Goal: Information Seeking & Learning: Learn about a topic

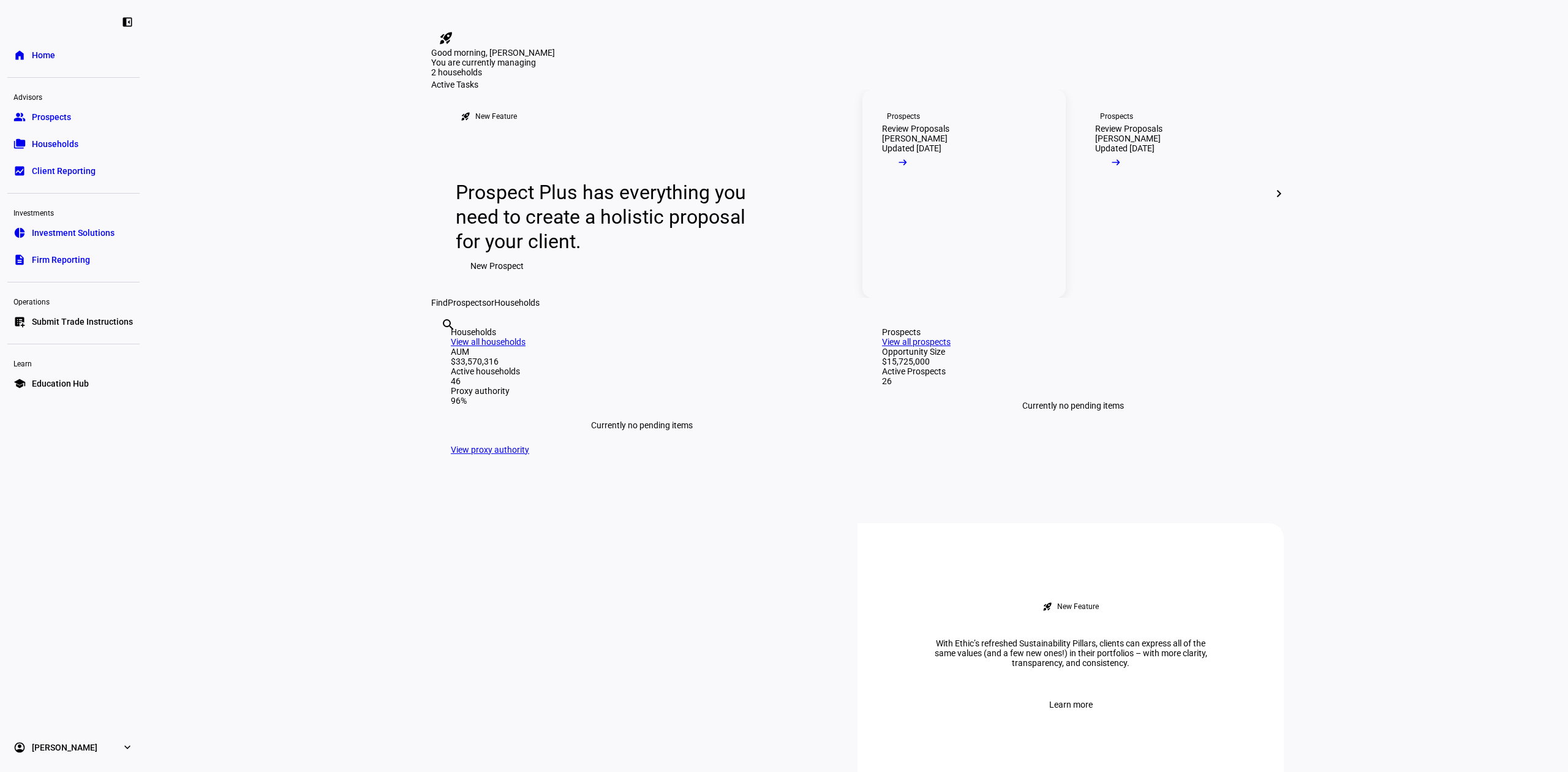
click at [949, 134] on div "Review Proposals" at bounding box center [915, 129] width 67 height 10
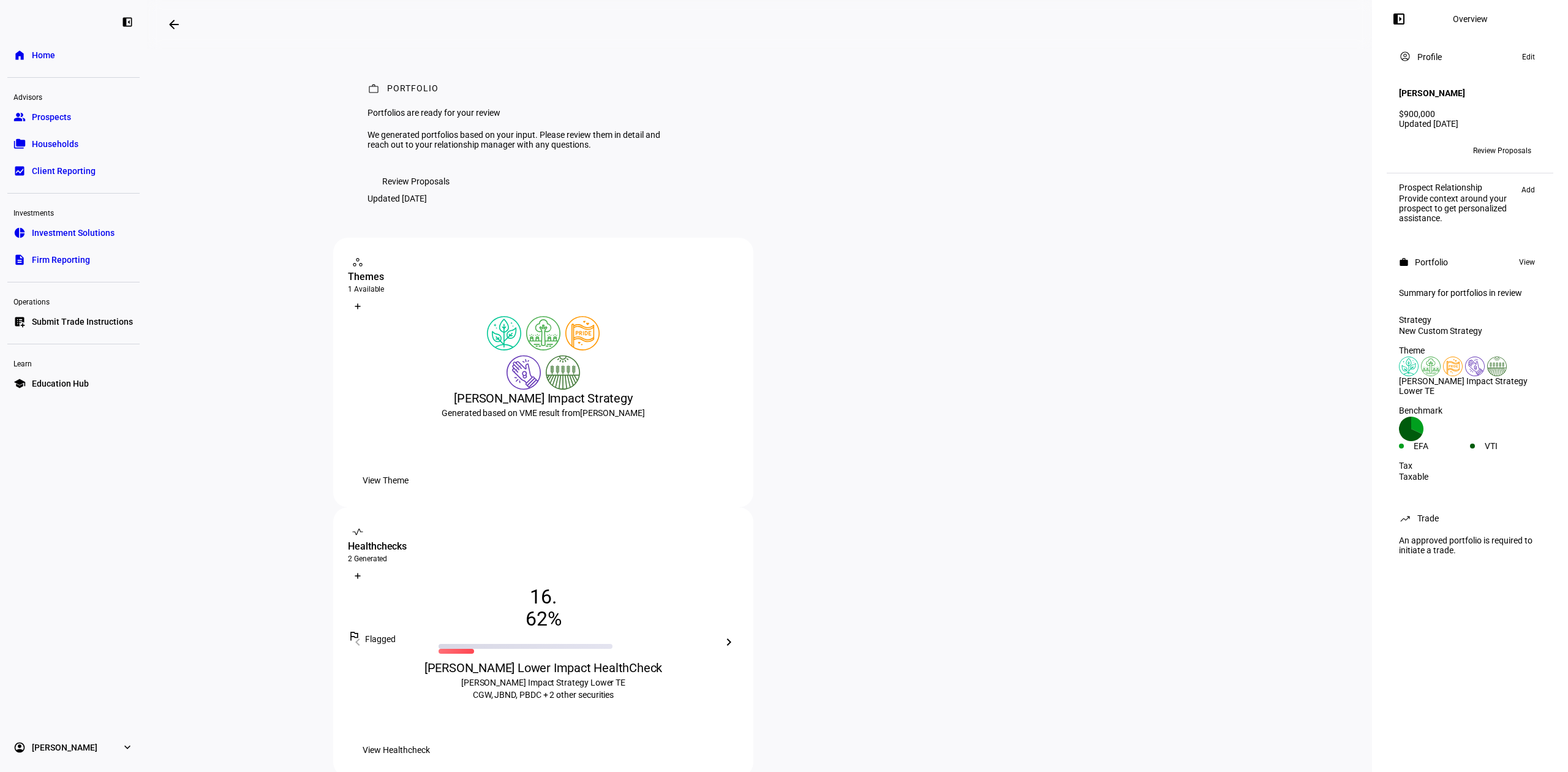
click at [1485, 145] on span "Review Proposals" at bounding box center [1502, 151] width 58 height 19
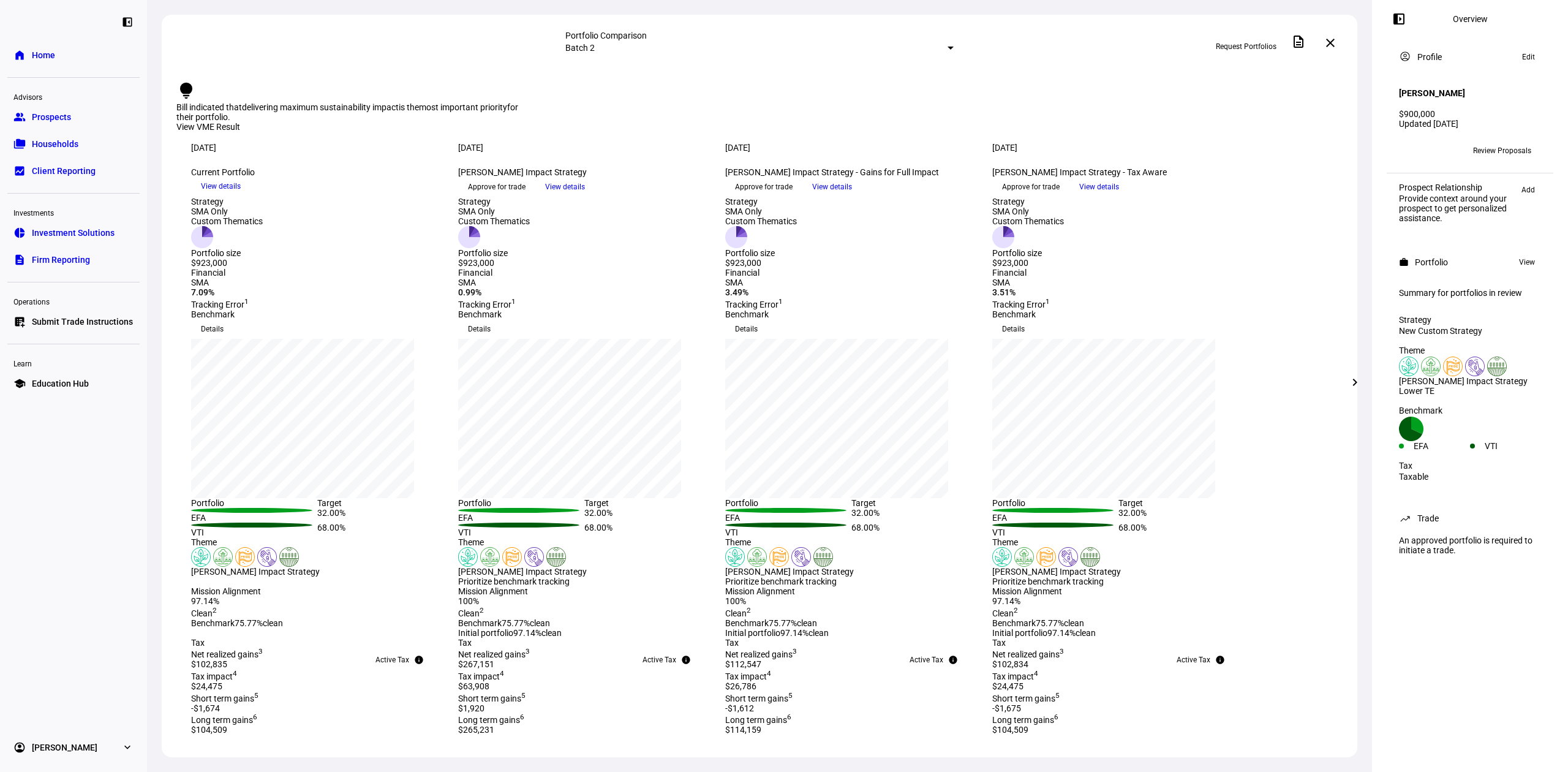
click at [241, 196] on span "View details" at bounding box center [221, 186] width 40 height 18
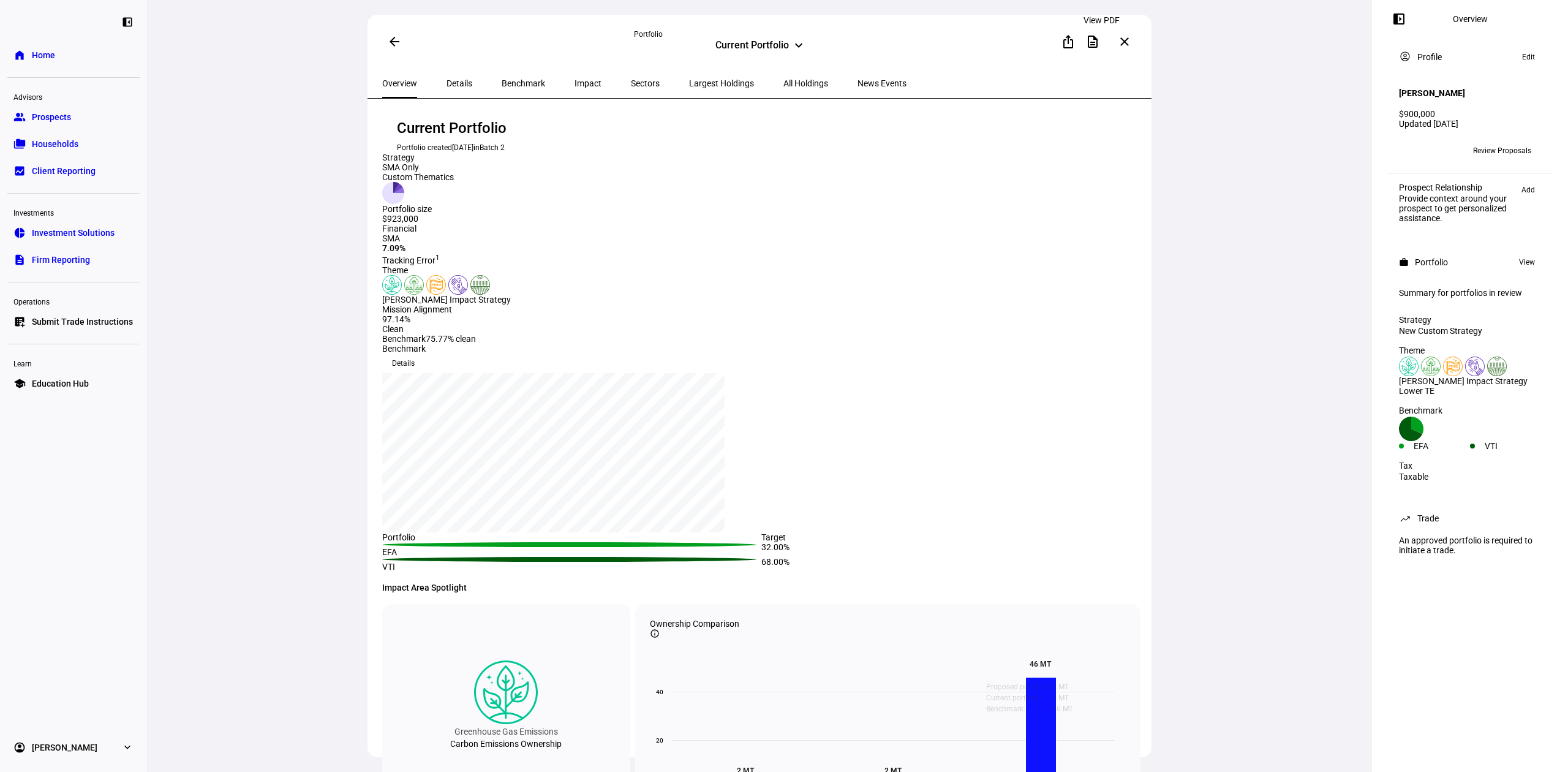
click at [1098, 44] on mat-icon "description" at bounding box center [1092, 41] width 14 height 14
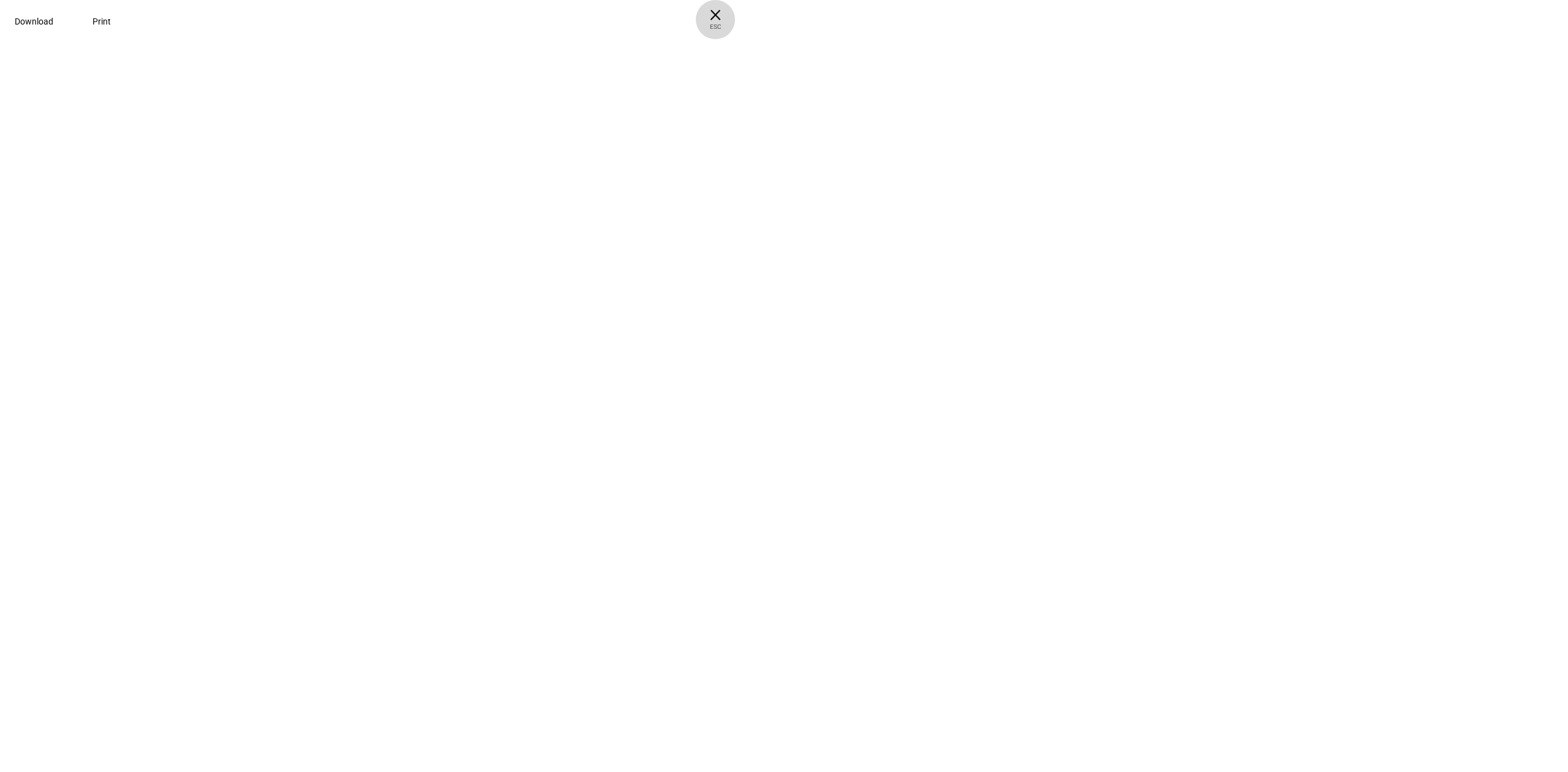
click at [735, 15] on span "× ESC" at bounding box center [715, 19] width 39 height 40
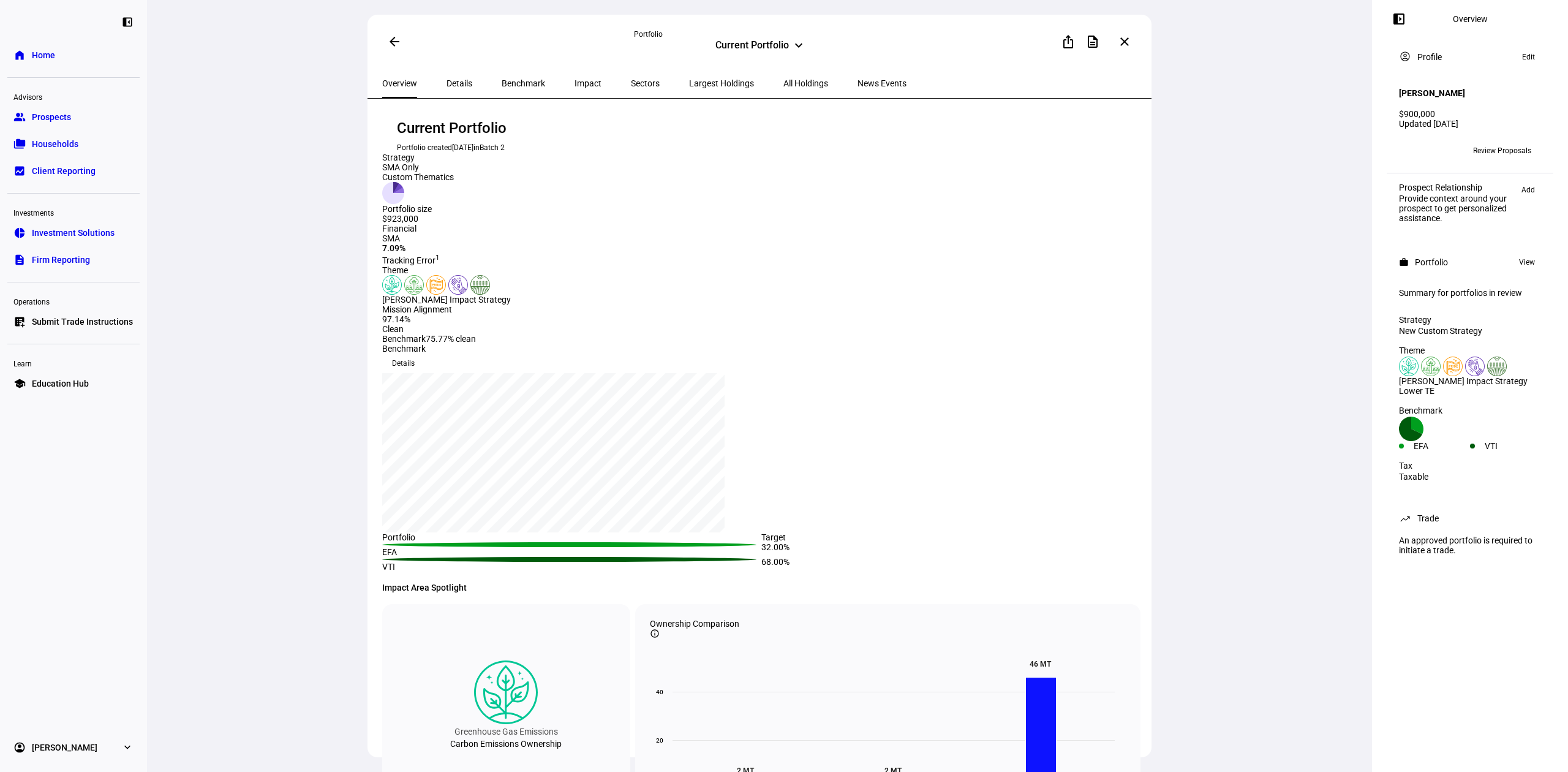
click at [403, 40] on span at bounding box center [394, 41] width 29 height 29
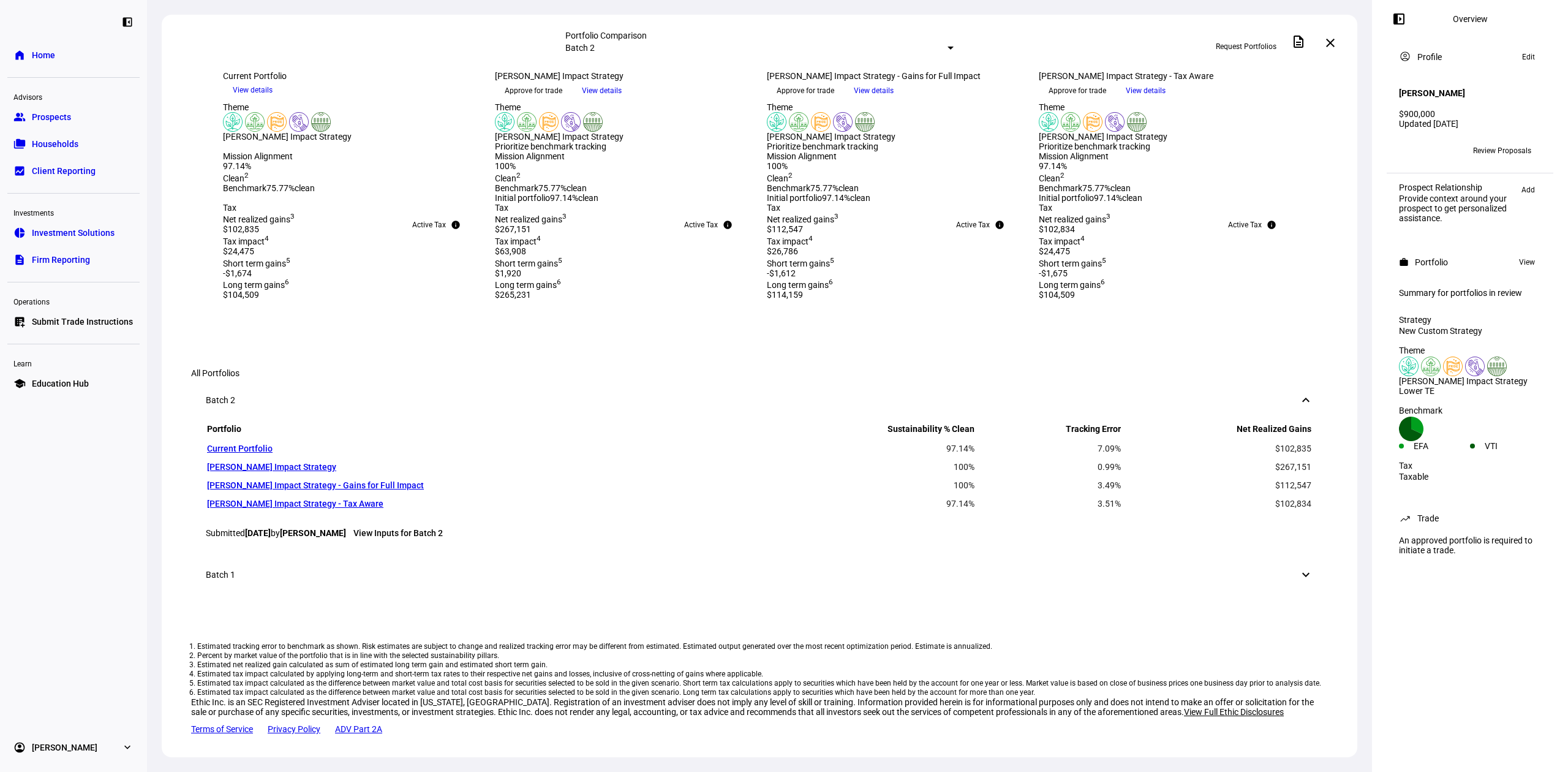
scroll to position [410, 0]
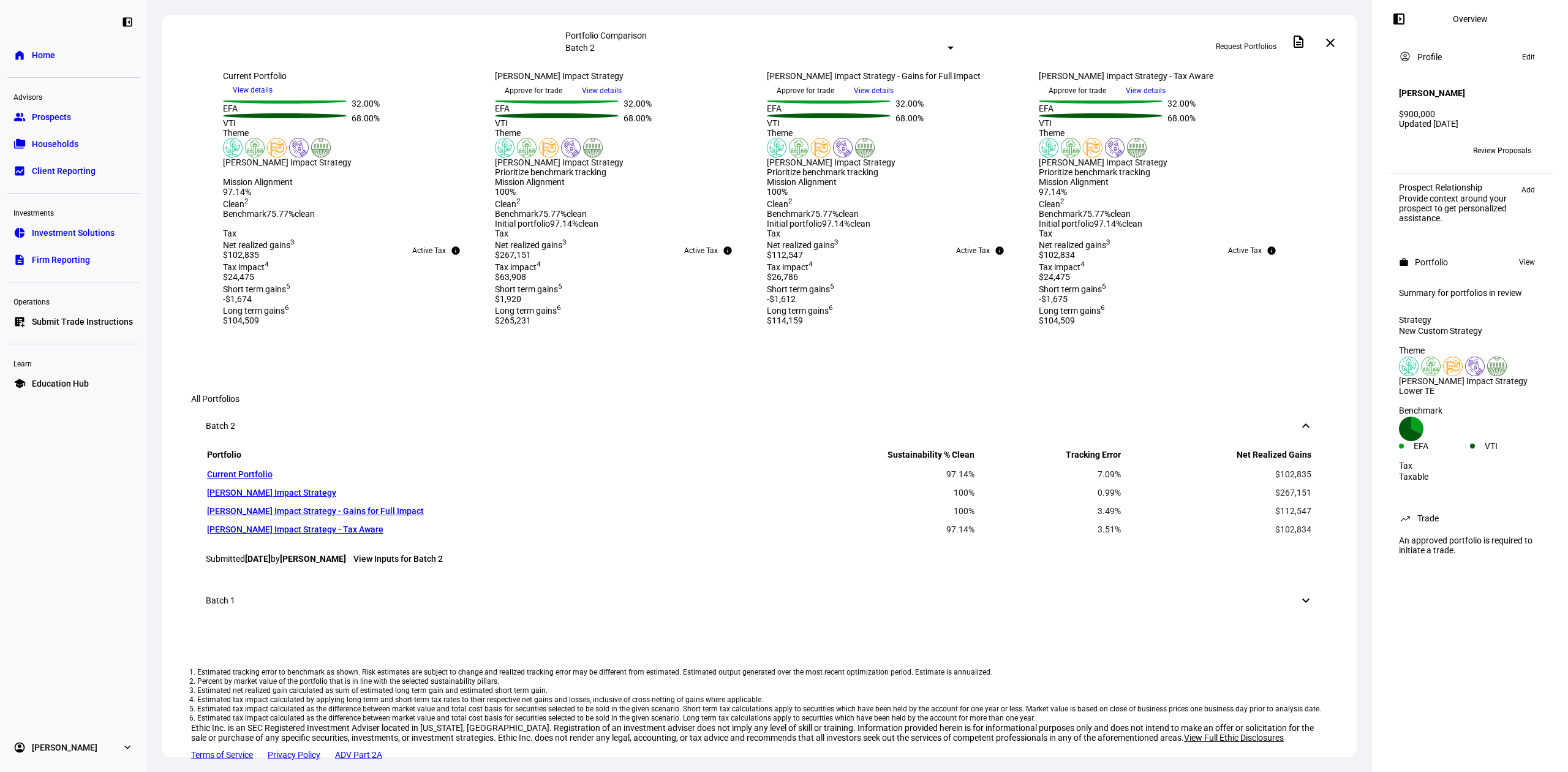
click at [622, 100] on span "View details" at bounding box center [602, 90] width 40 height 18
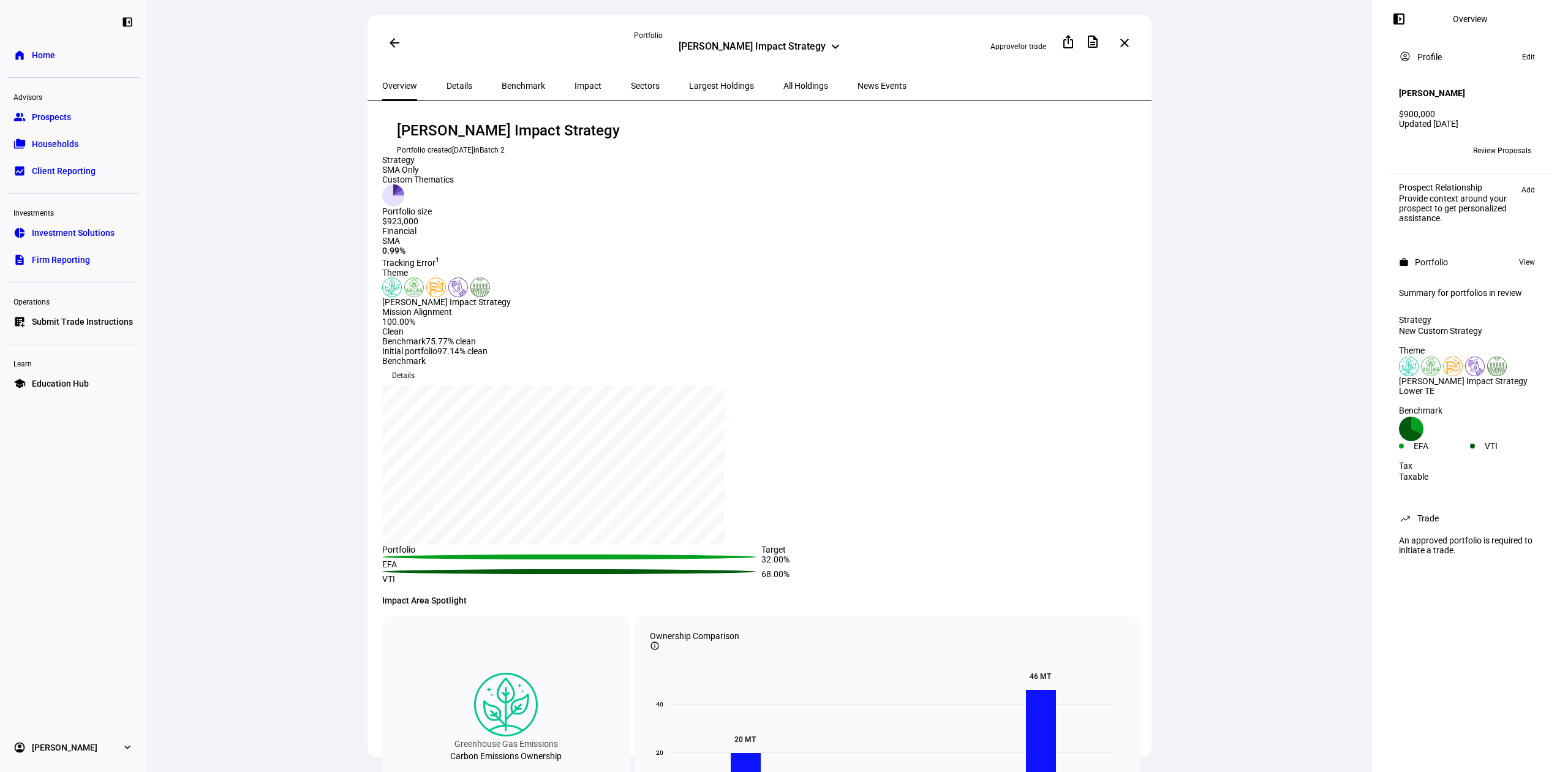
click at [784, 90] on span "All Holdings" at bounding box center [806, 85] width 45 height 29
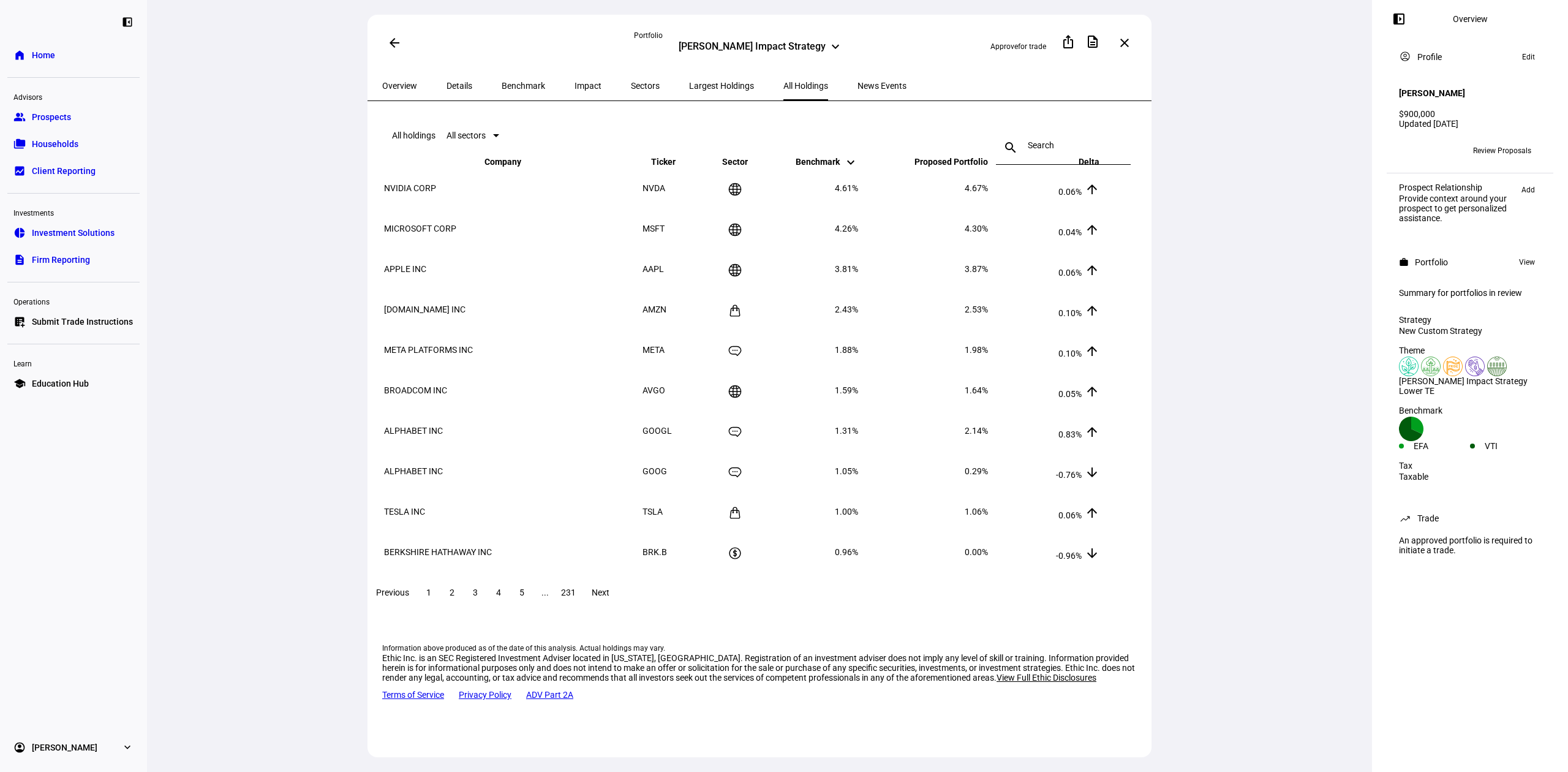
click at [576, 598] on span "231" at bounding box center [568, 593] width 14 height 10
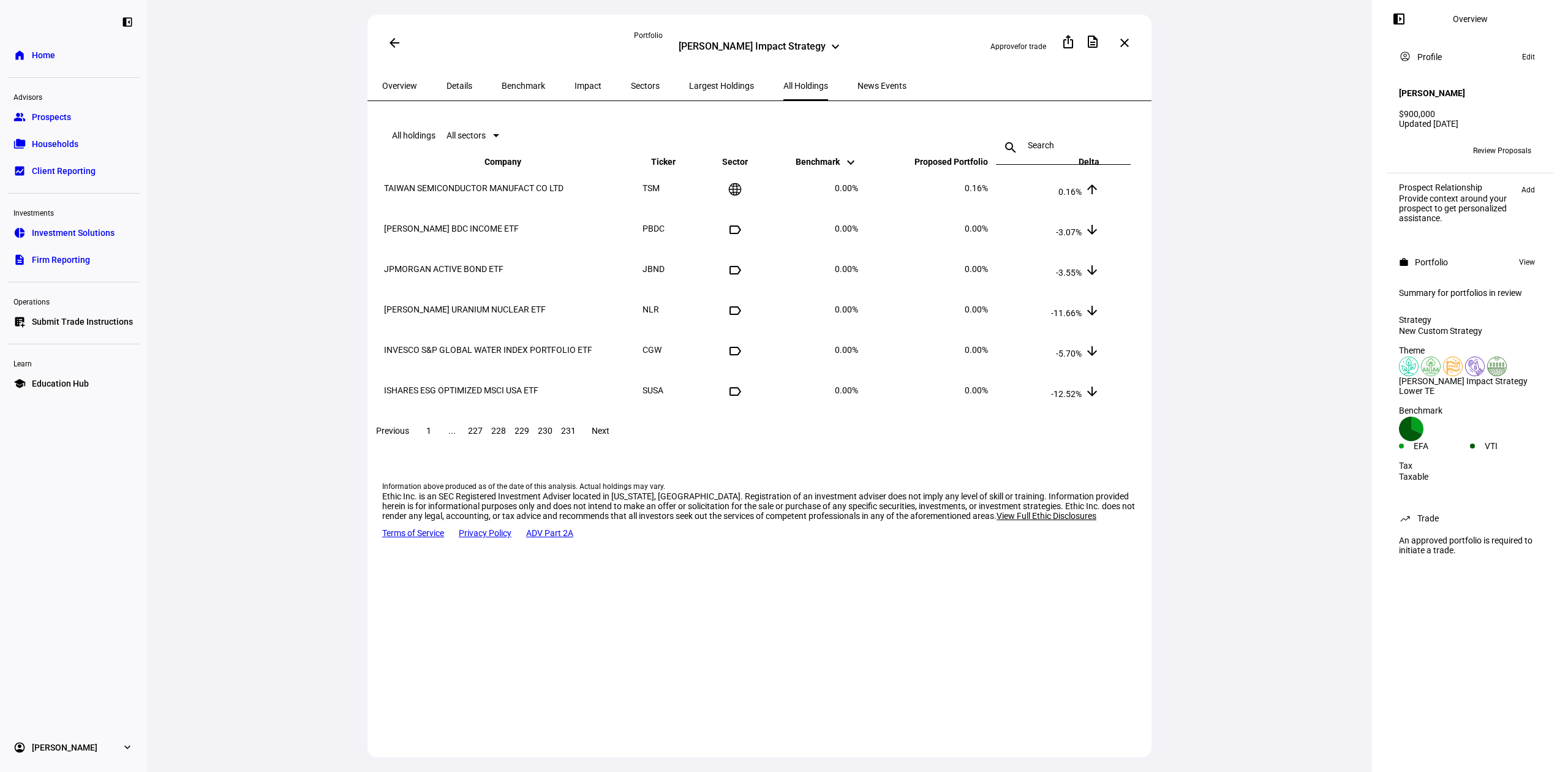
click at [431, 436] on span "1" at bounding box center [429, 431] width 5 height 10
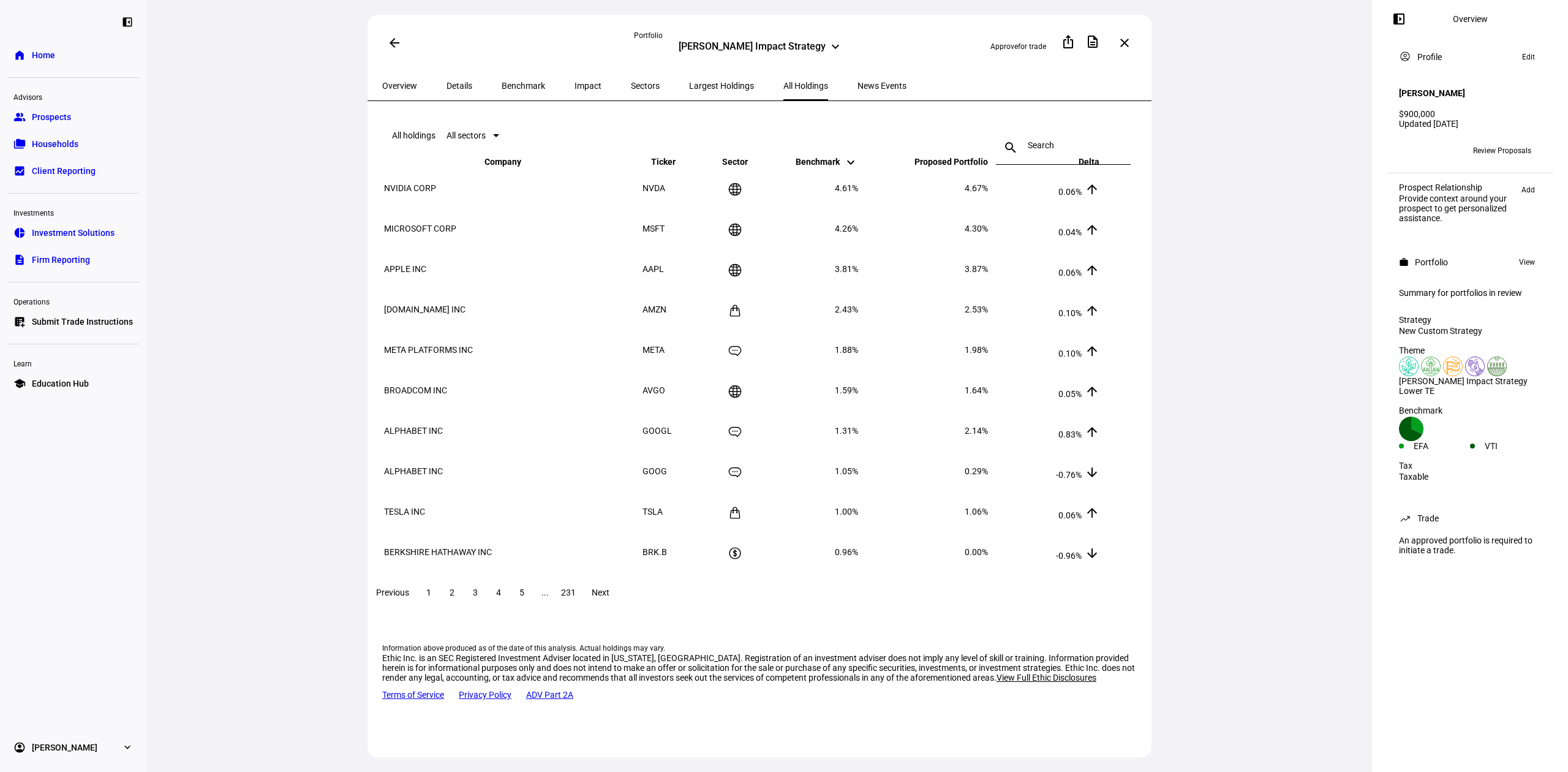
click at [1120, 44] on span at bounding box center [1124, 43] width 29 height 29
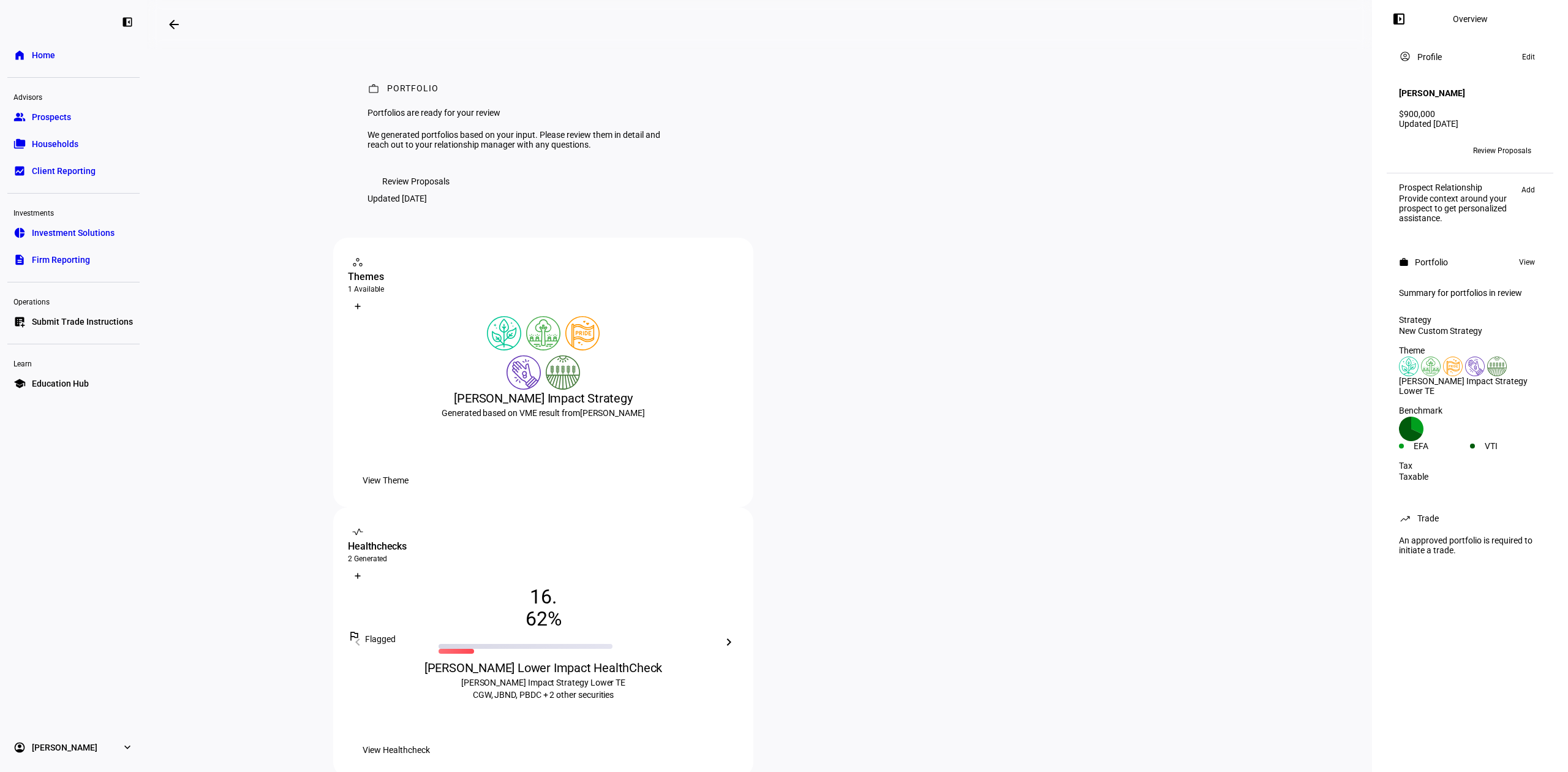
click at [1501, 141] on span "Review Proposals" at bounding box center [1502, 151] width 58 height 19
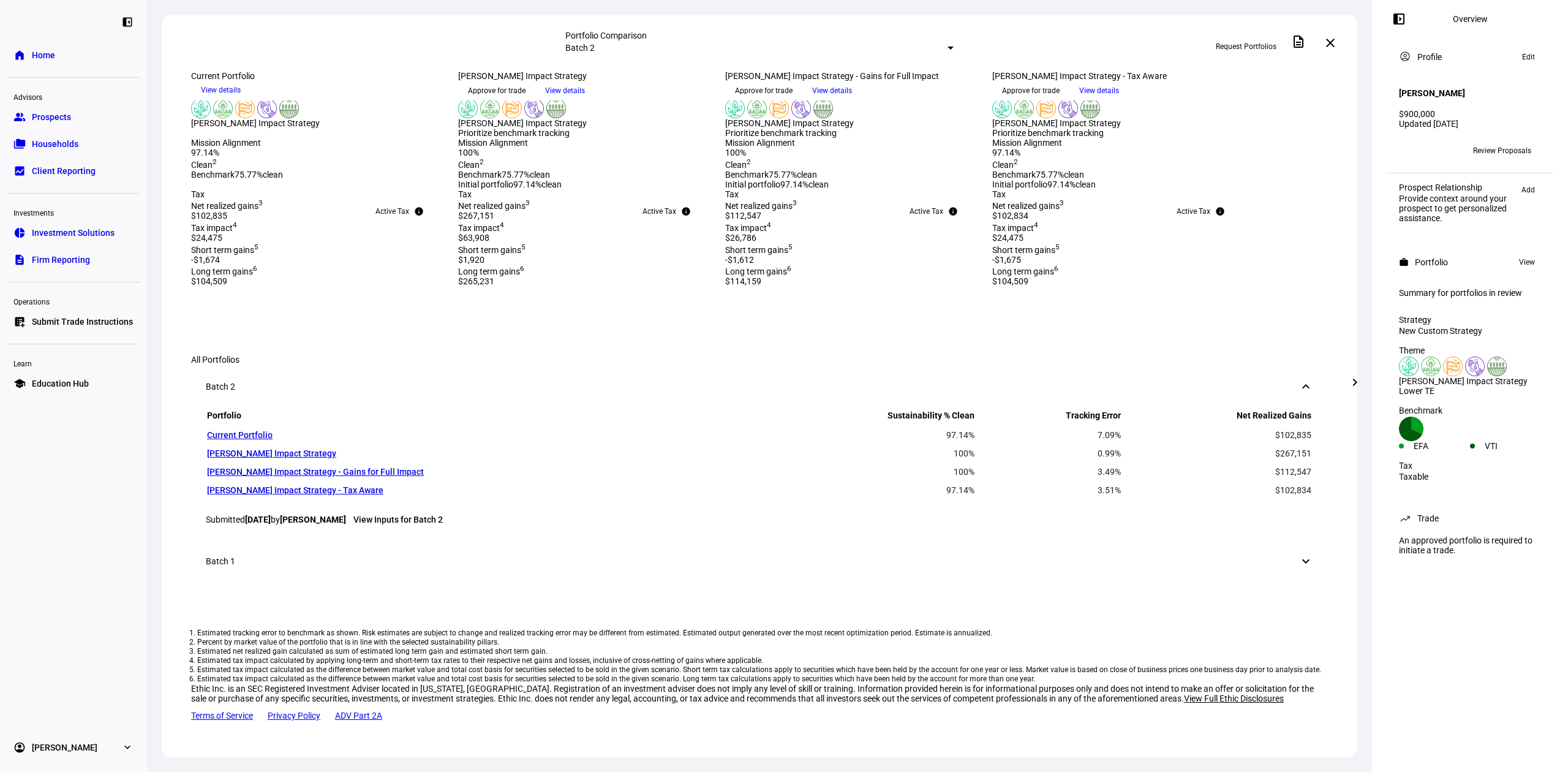
scroll to position [491, 0]
click at [595, 100] on span at bounding box center [565, 90] width 60 height 18
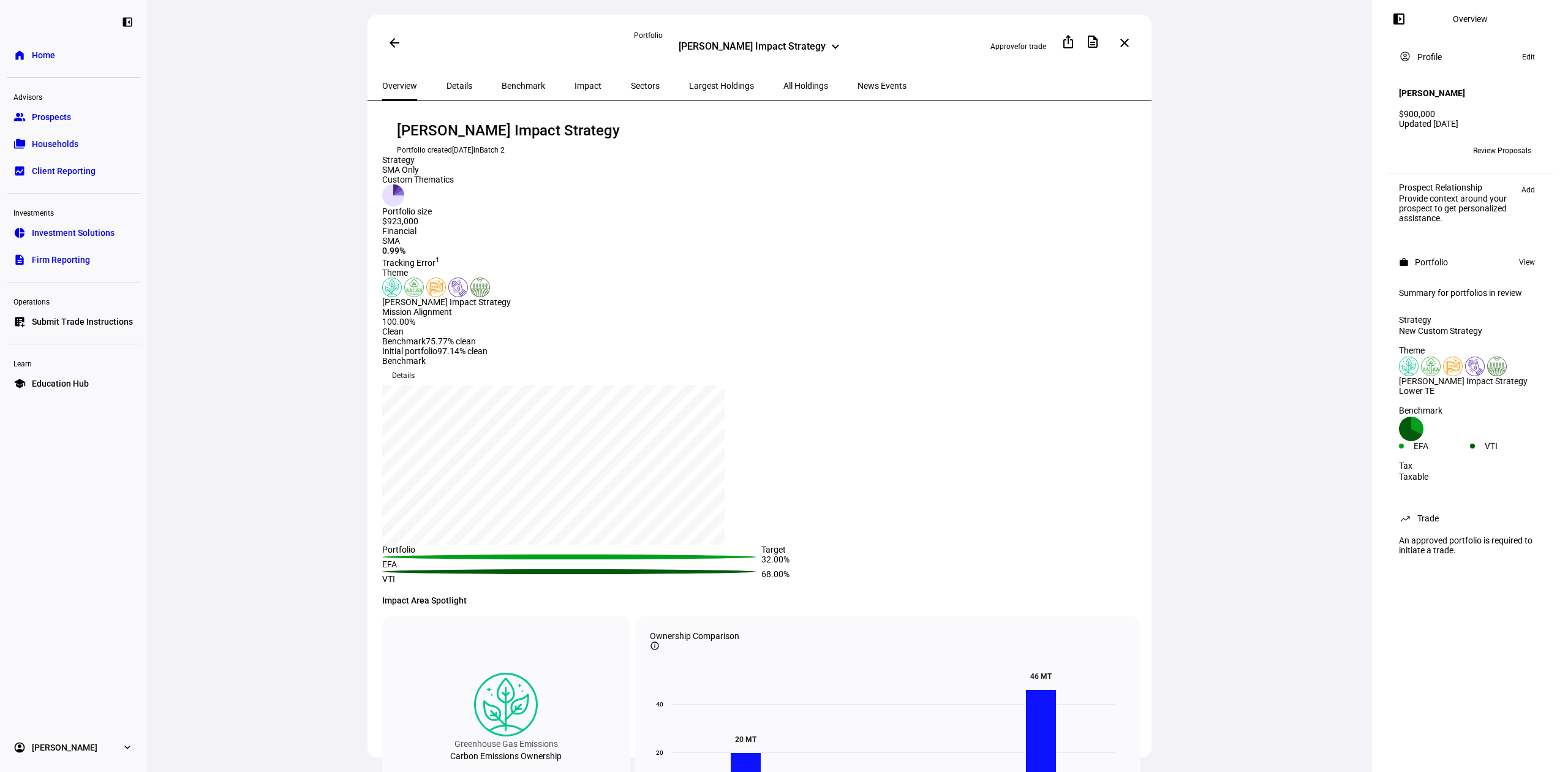
click at [784, 82] on span "All Holdings" at bounding box center [806, 86] width 45 height 9
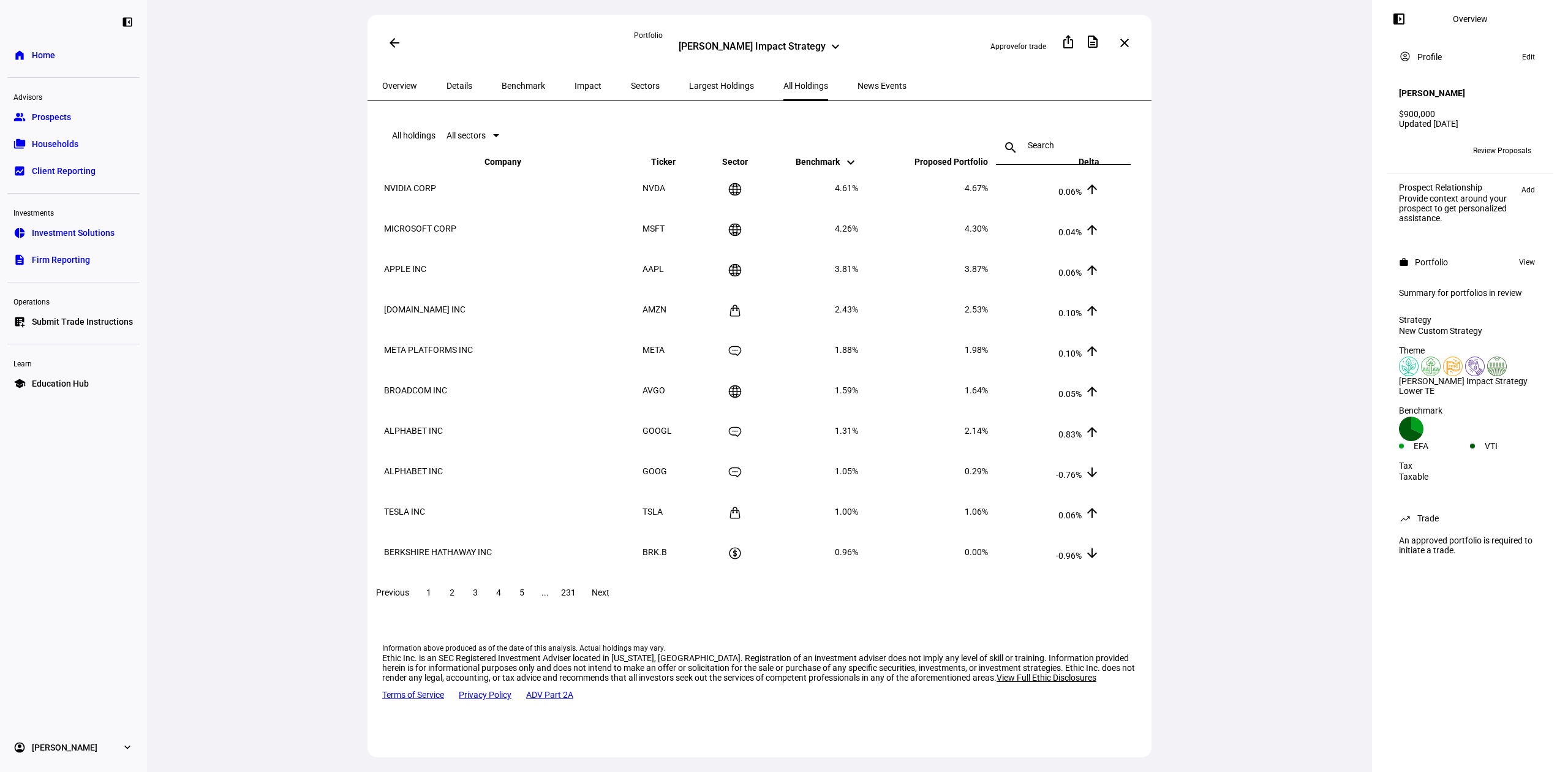
click at [620, 600] on span at bounding box center [600, 592] width 39 height 29
click at [576, 598] on span "231" at bounding box center [568, 593] width 14 height 10
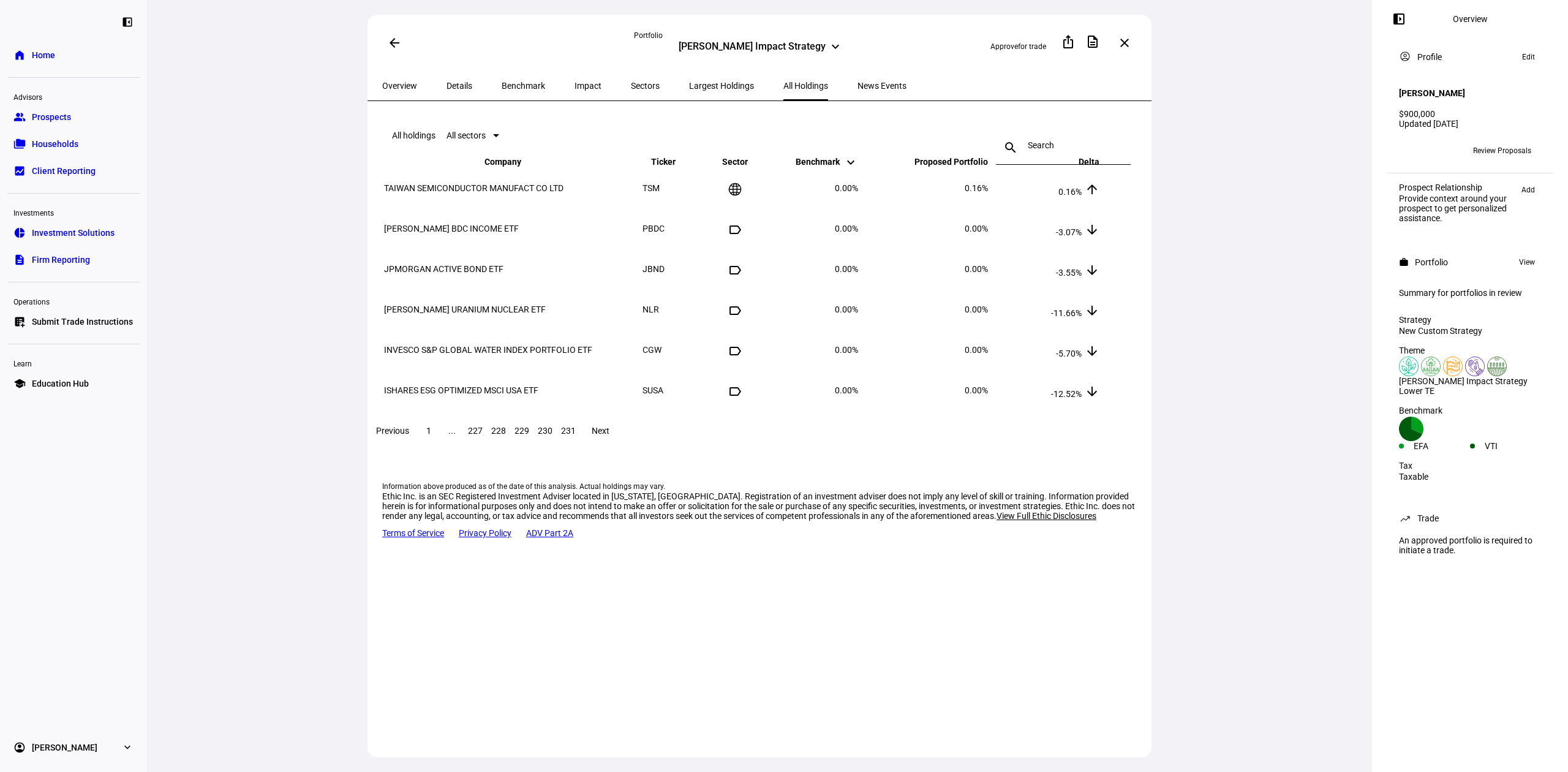
click at [439, 444] on span at bounding box center [428, 430] width 22 height 29
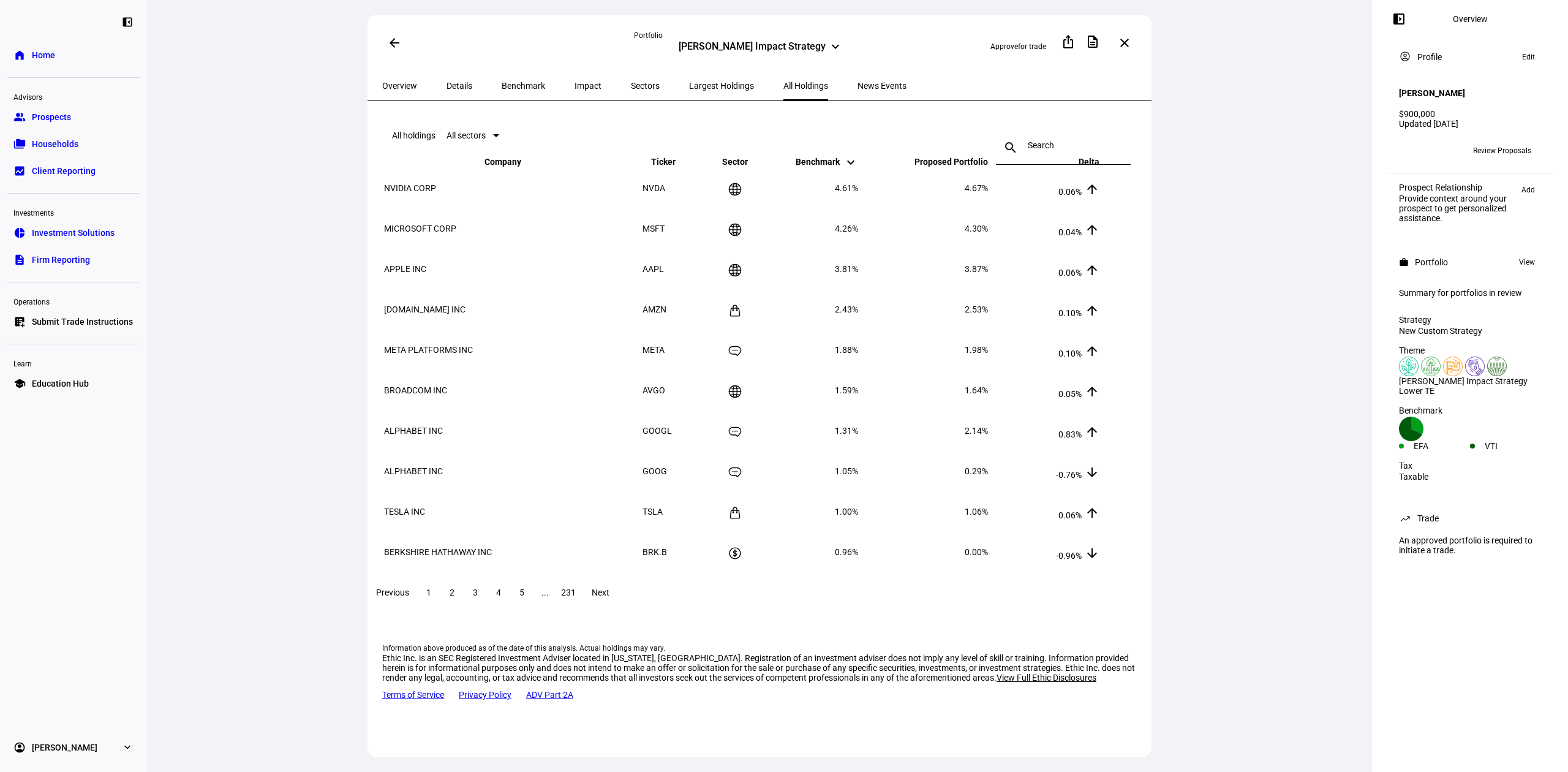
click at [689, 75] on span "Largest Holdings" at bounding box center [722, 85] width 65 height 29
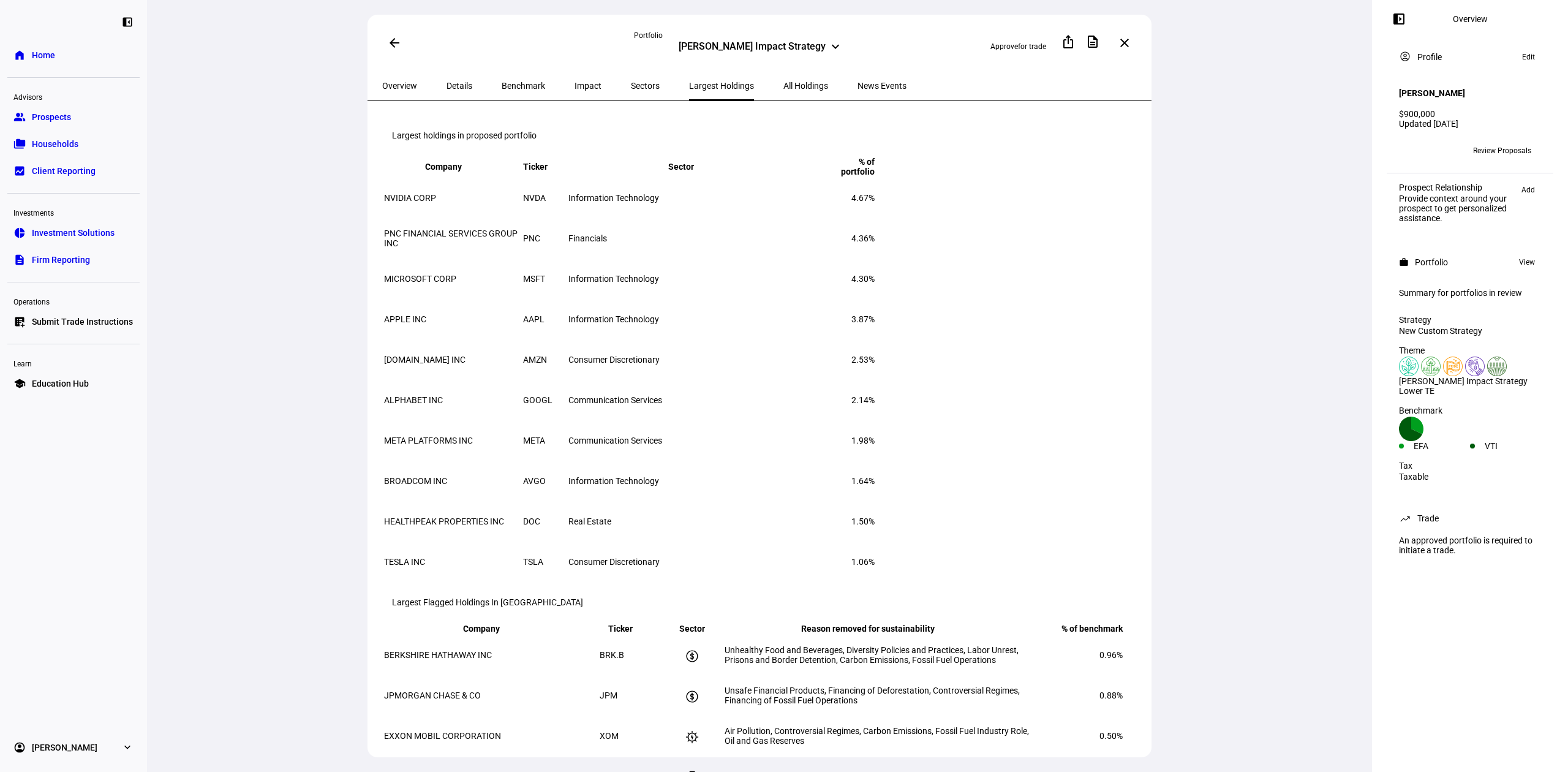
click at [784, 83] on span "All Holdings" at bounding box center [806, 86] width 45 height 9
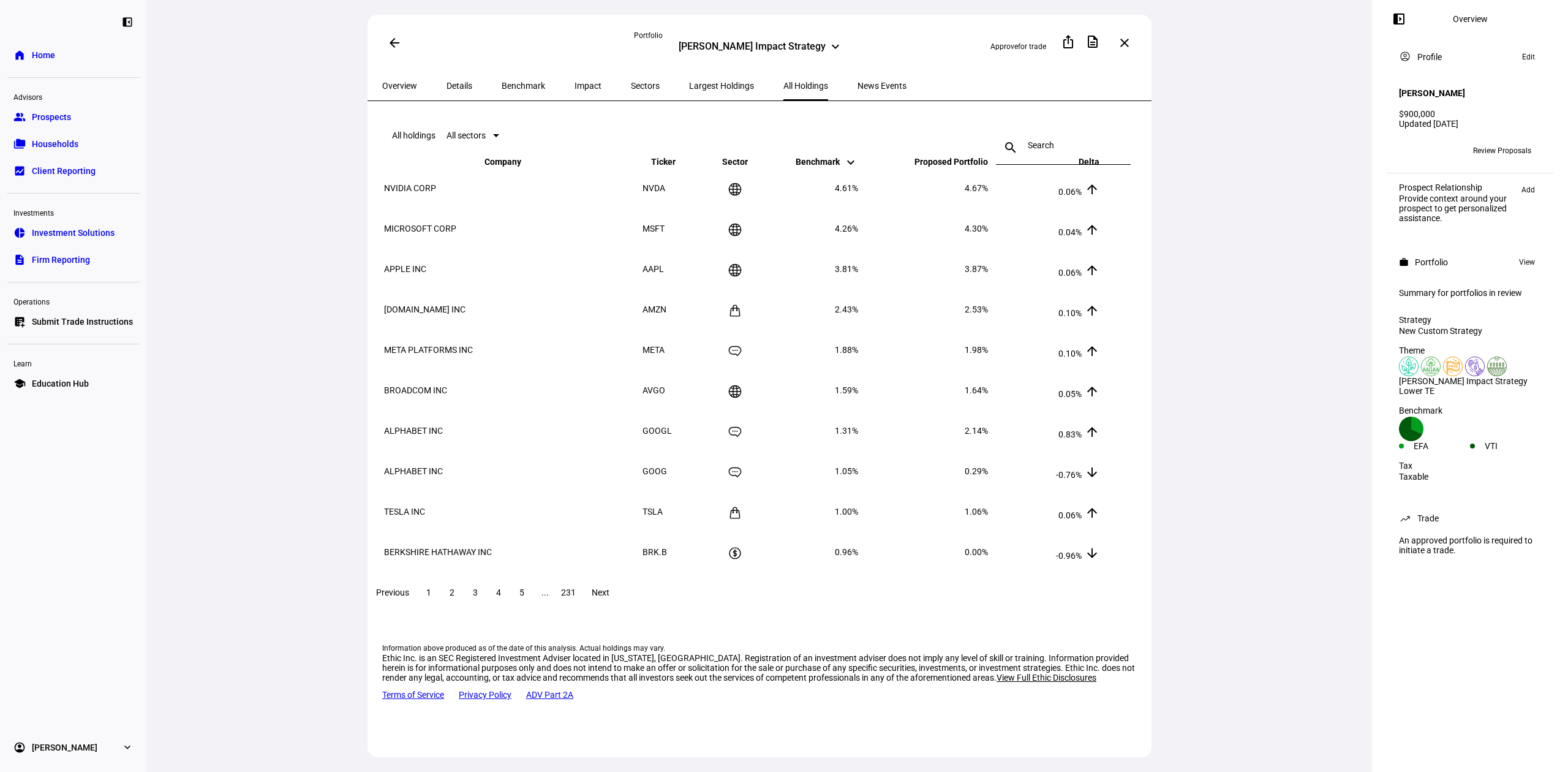
click at [858, 84] on span "News Events" at bounding box center [882, 86] width 49 height 9
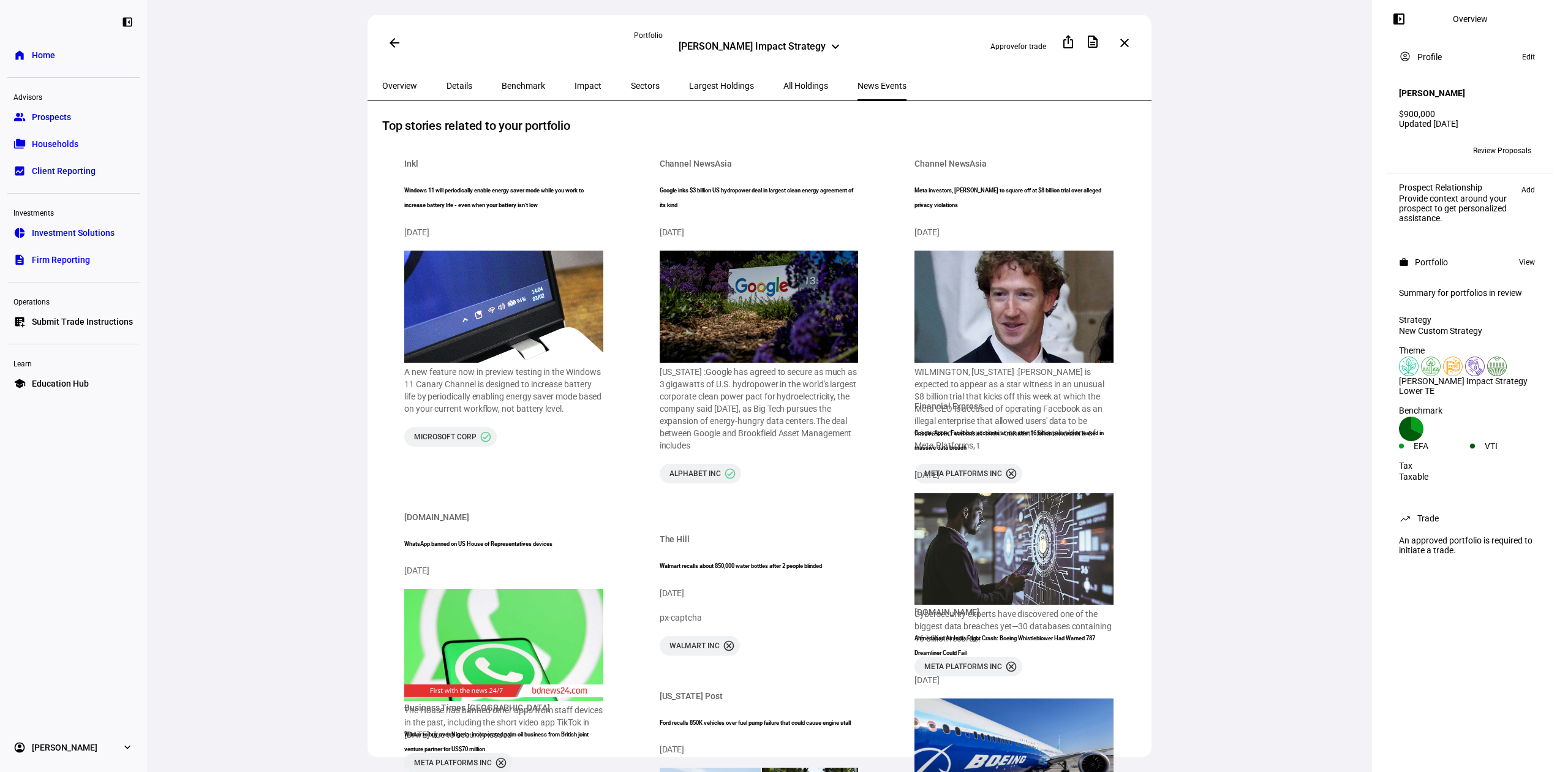
click at [784, 88] on span "All Holdings" at bounding box center [806, 86] width 45 height 9
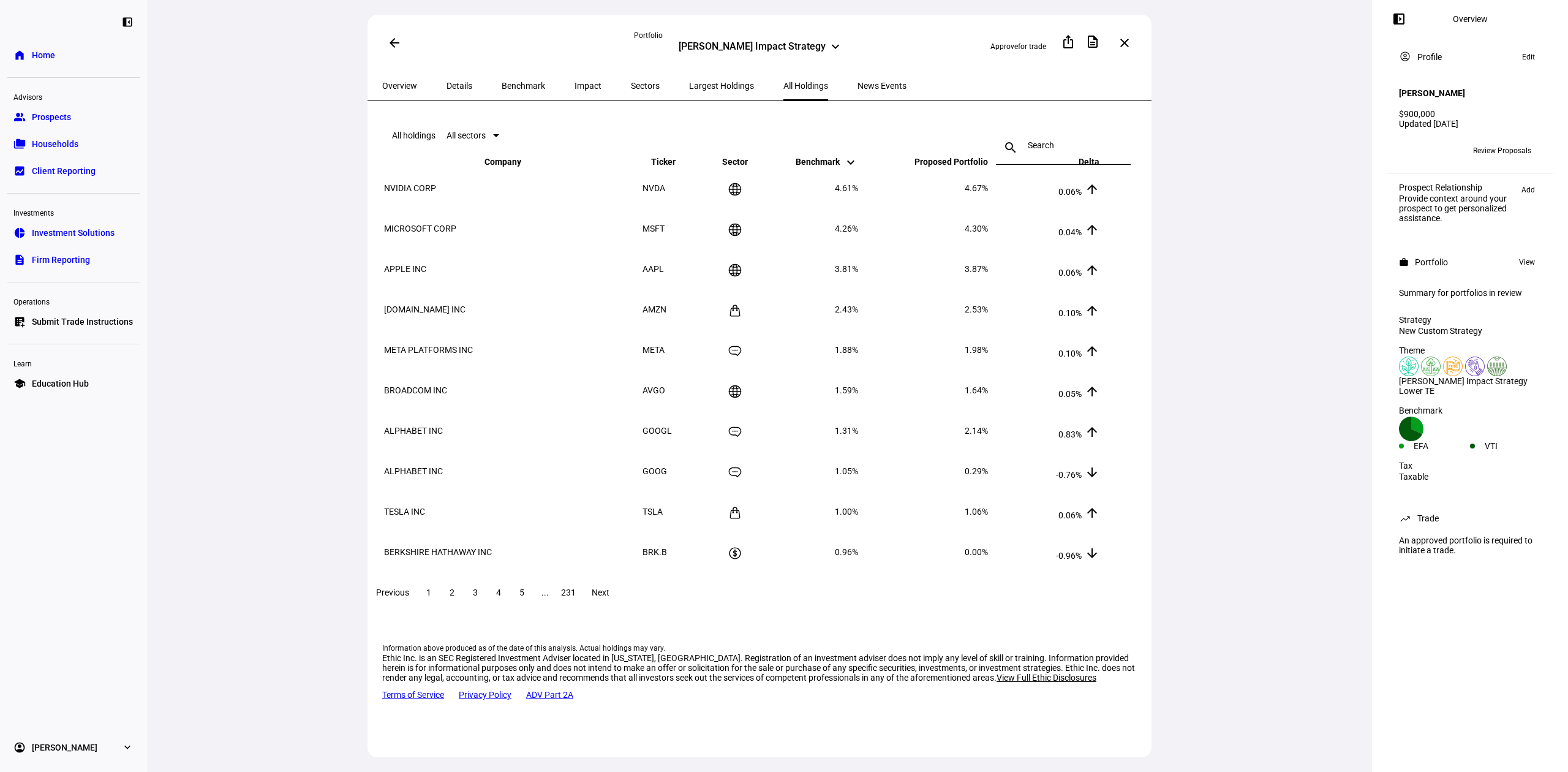
click at [1132, 40] on span at bounding box center [1124, 43] width 29 height 29
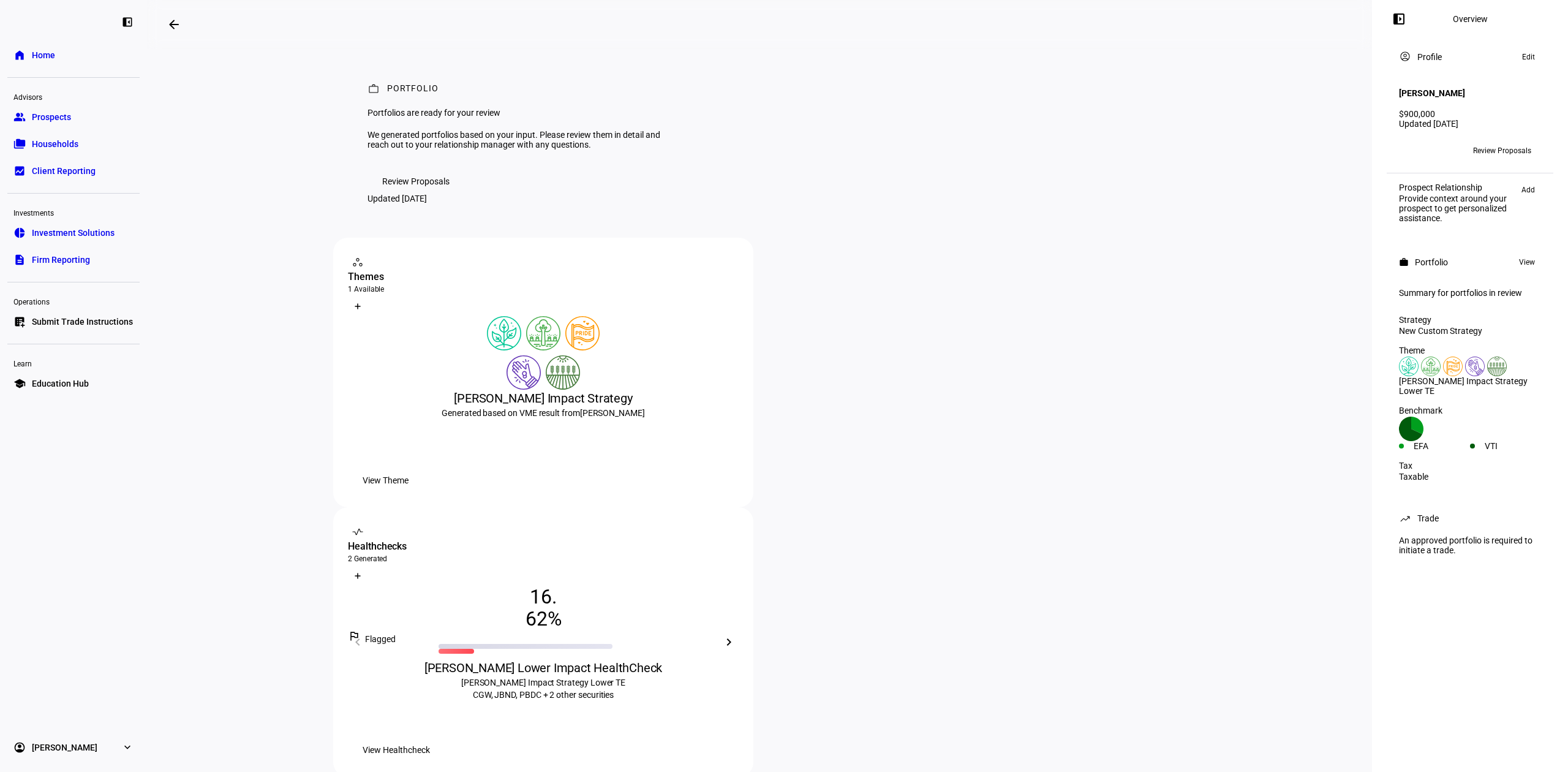
click at [1532, 143] on span at bounding box center [1502, 151] width 78 height 19
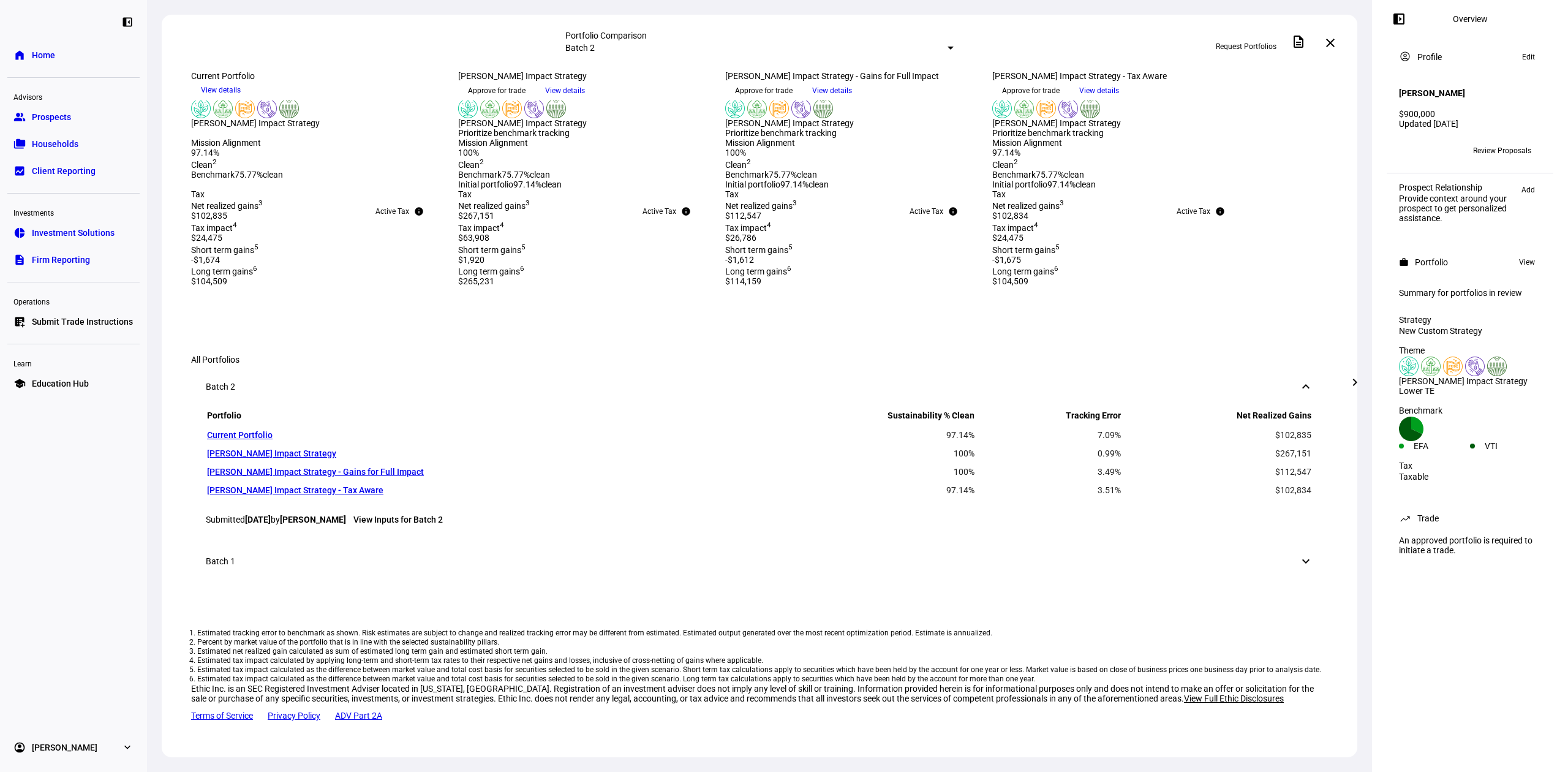
scroll to position [164, 0]
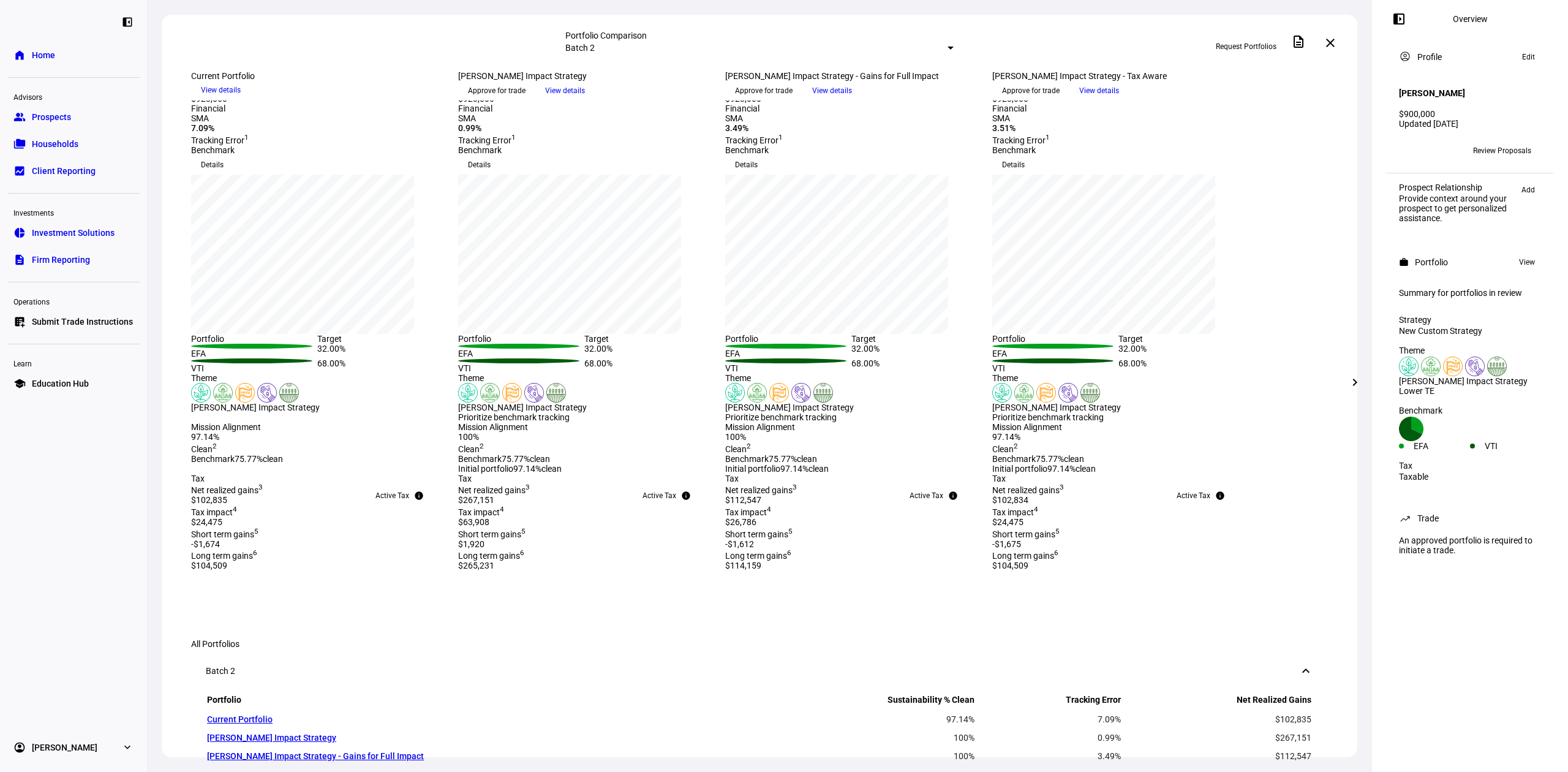
click at [241, 99] on span "View details" at bounding box center [221, 90] width 40 height 18
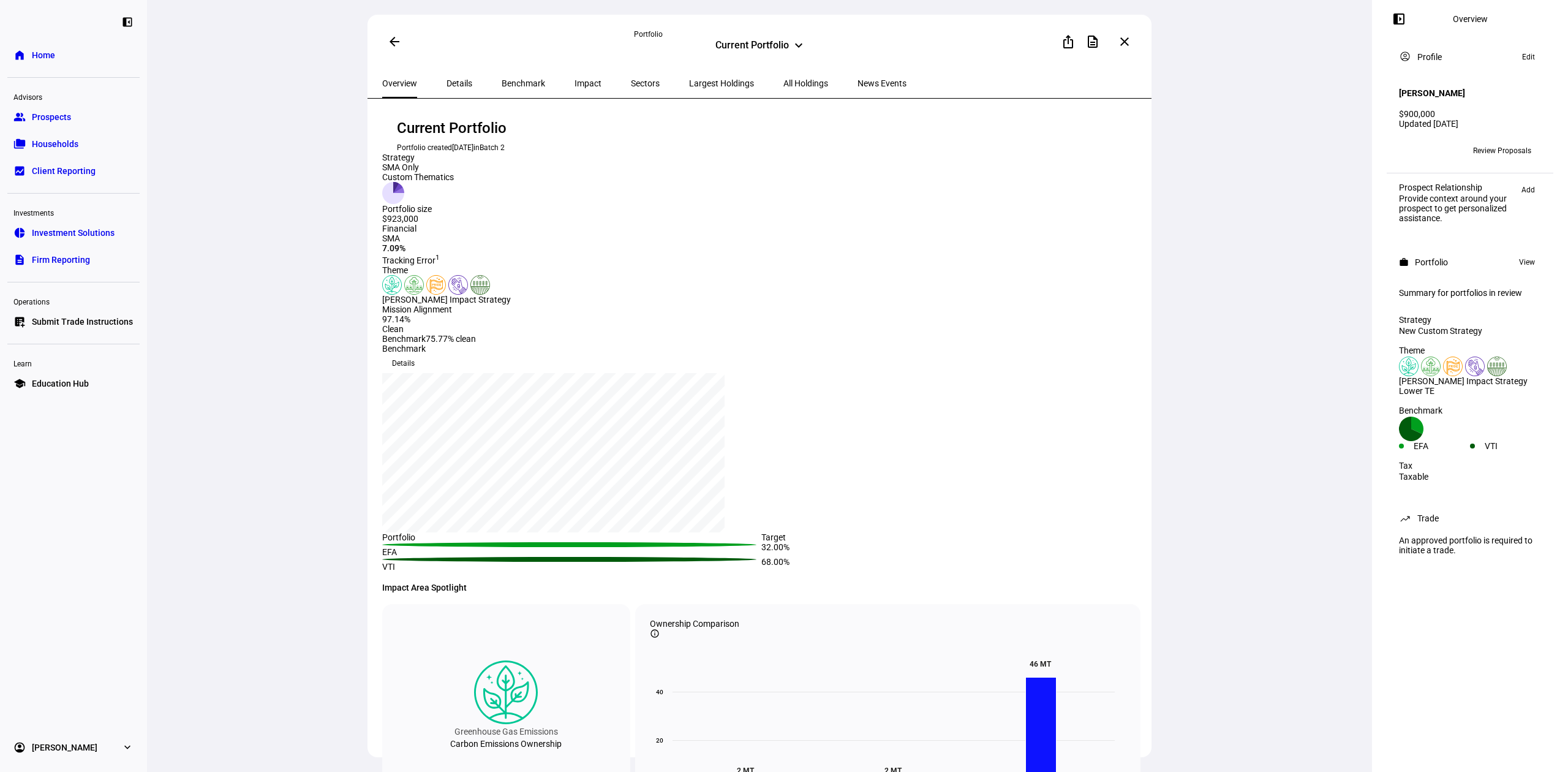
click at [784, 82] on span "All Holdings" at bounding box center [806, 83] width 45 height 9
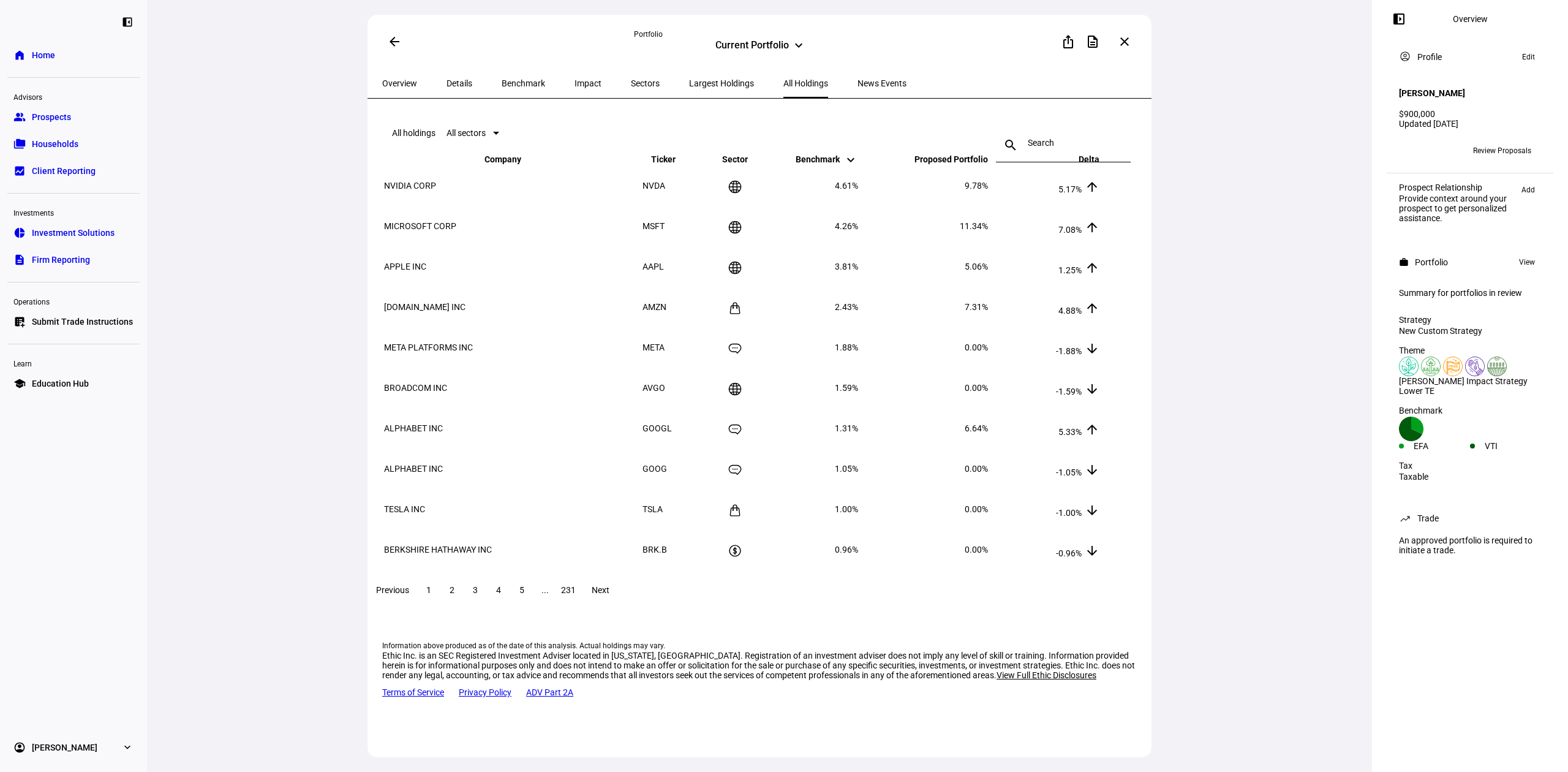
click at [398, 71] on span "Overview" at bounding box center [400, 83] width 35 height 29
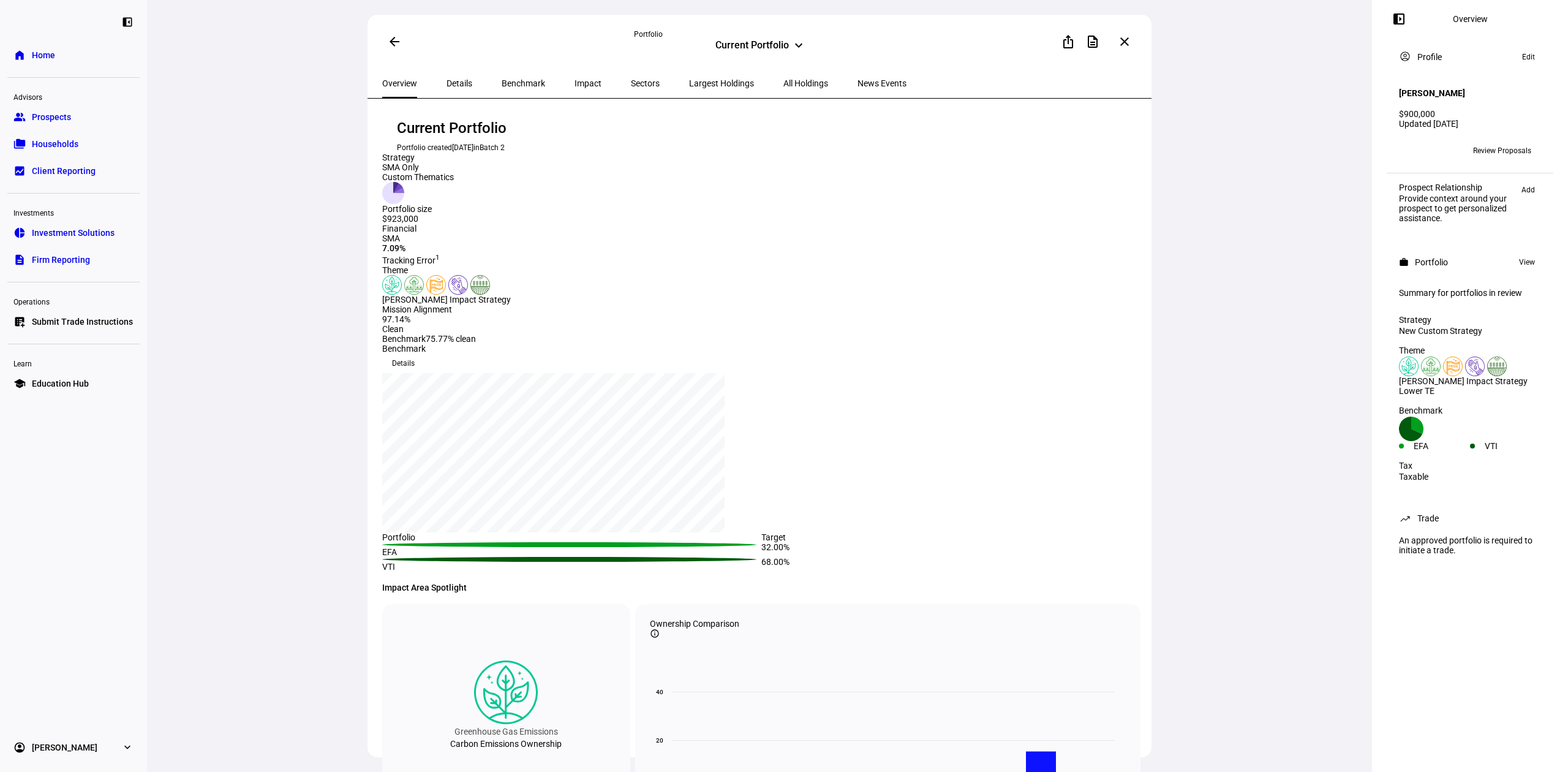
click at [398, 44] on span at bounding box center [394, 41] width 29 height 29
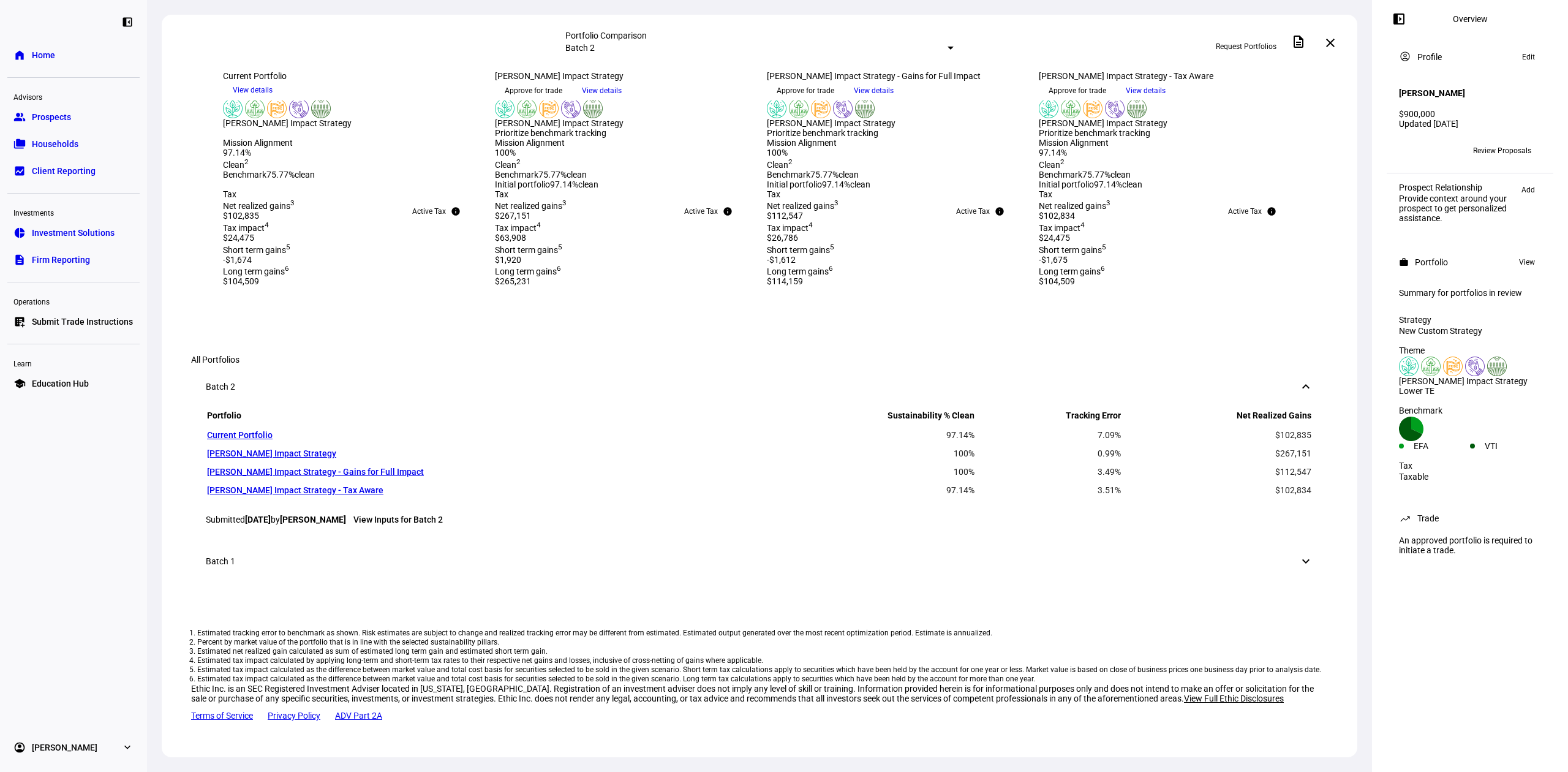
scroll to position [244, 0]
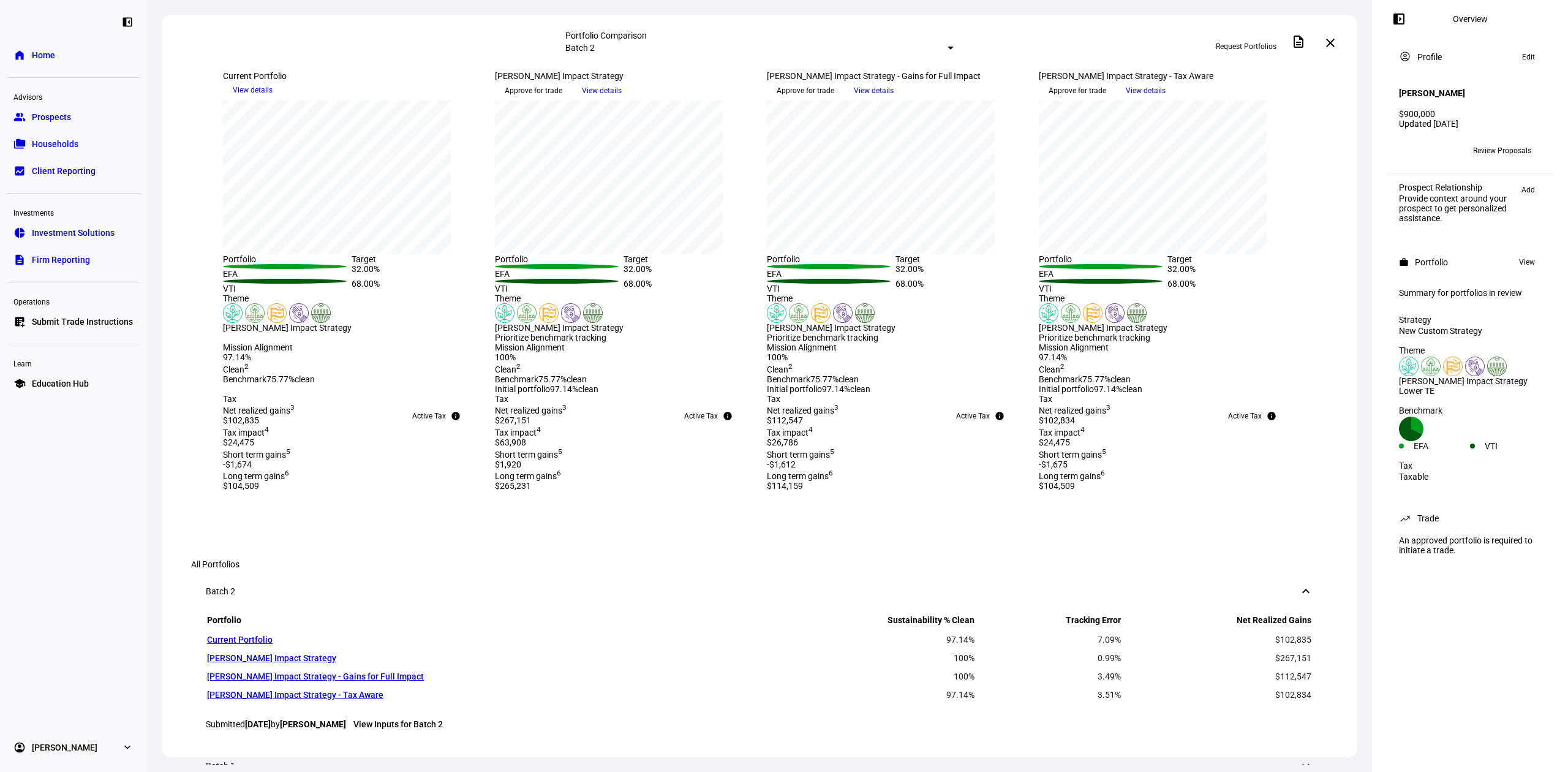
click at [622, 100] on span "View details" at bounding box center [602, 90] width 40 height 18
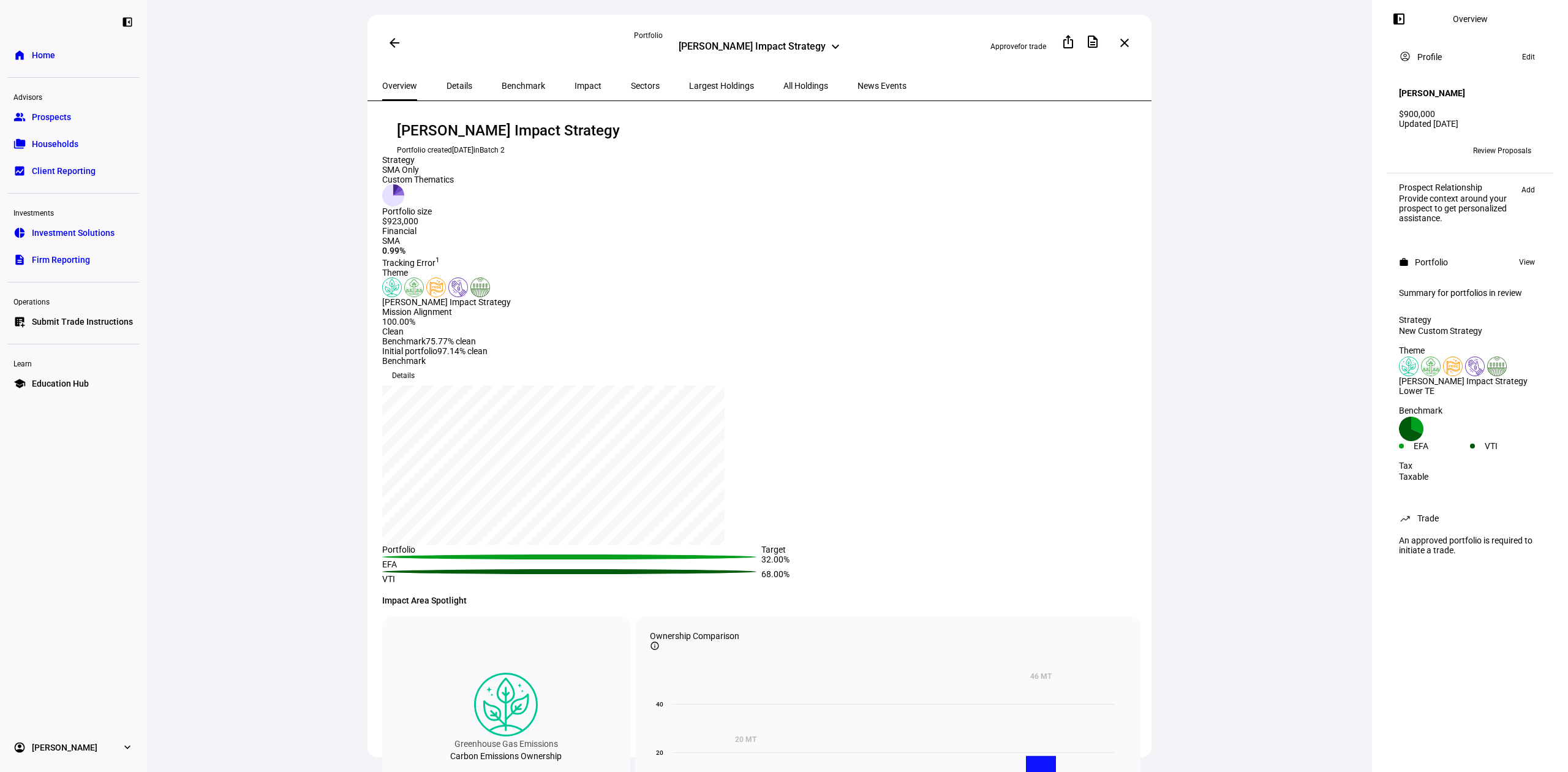
click at [784, 82] on span "All Holdings" at bounding box center [806, 86] width 45 height 9
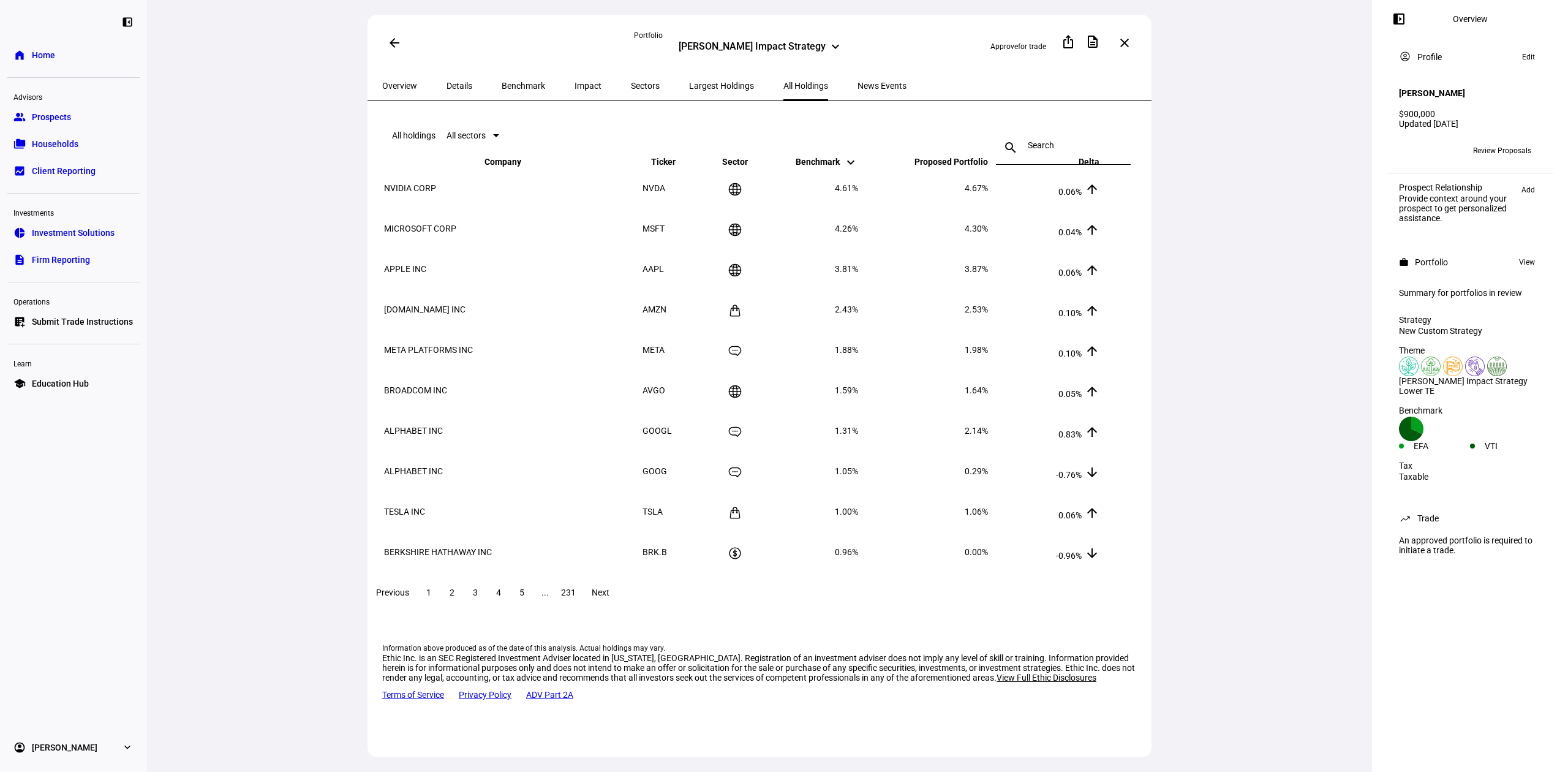
click at [386, 36] on span at bounding box center [394, 43] width 29 height 29
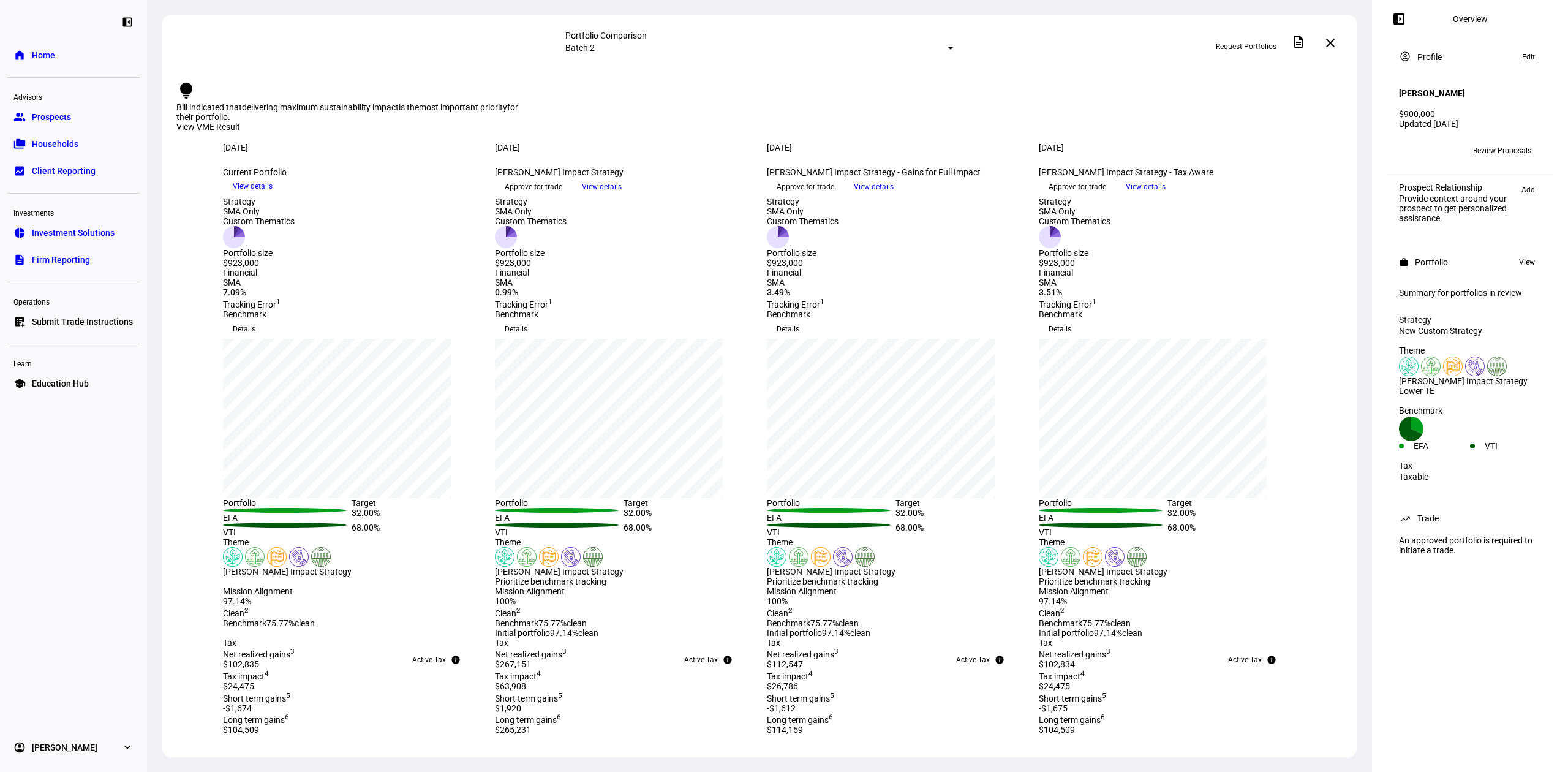
click at [893, 196] on span "View details" at bounding box center [874, 186] width 40 height 18
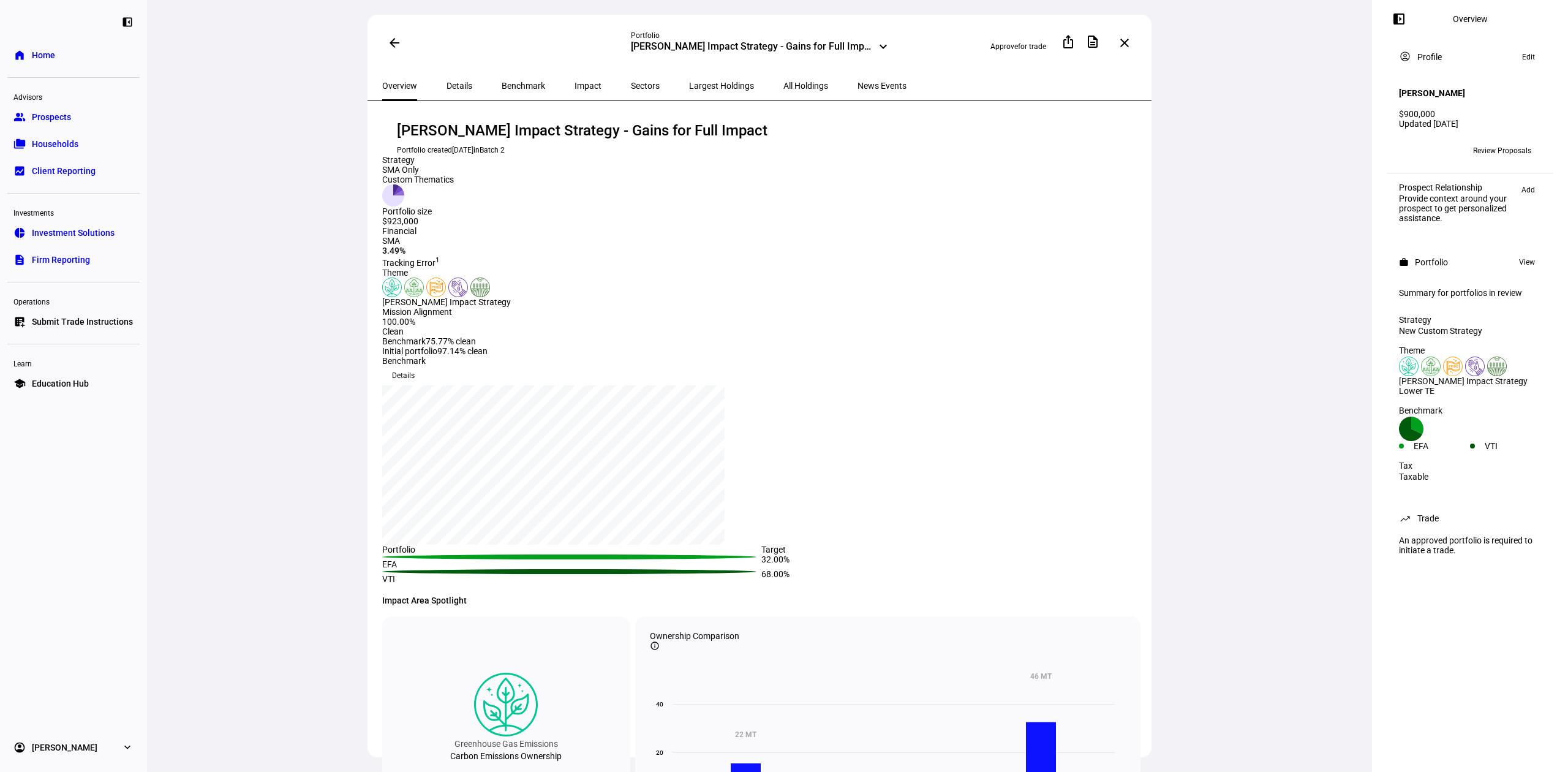
click at [784, 87] on span "All Holdings" at bounding box center [806, 86] width 45 height 9
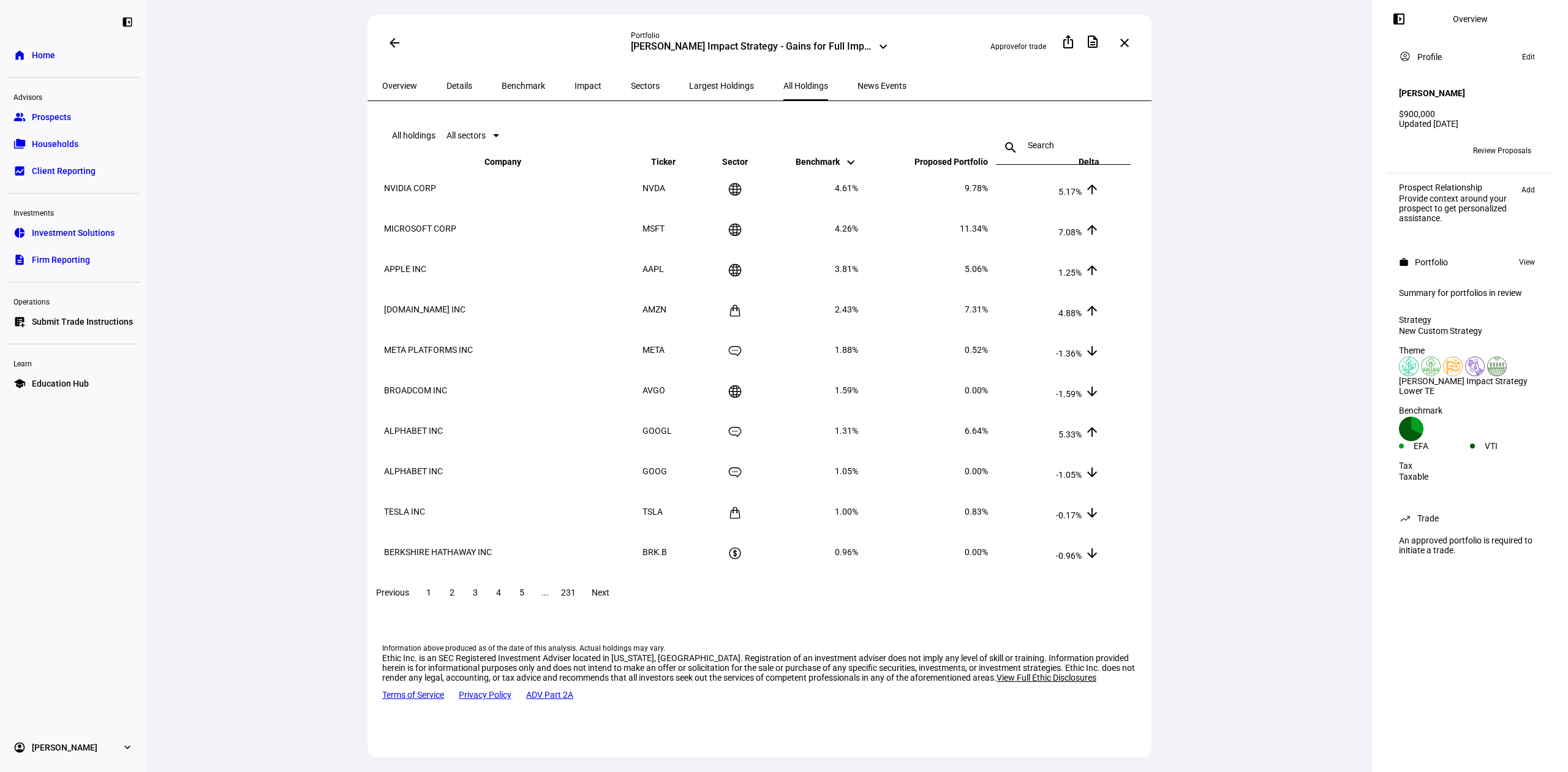
click at [392, 33] on span at bounding box center [394, 43] width 29 height 29
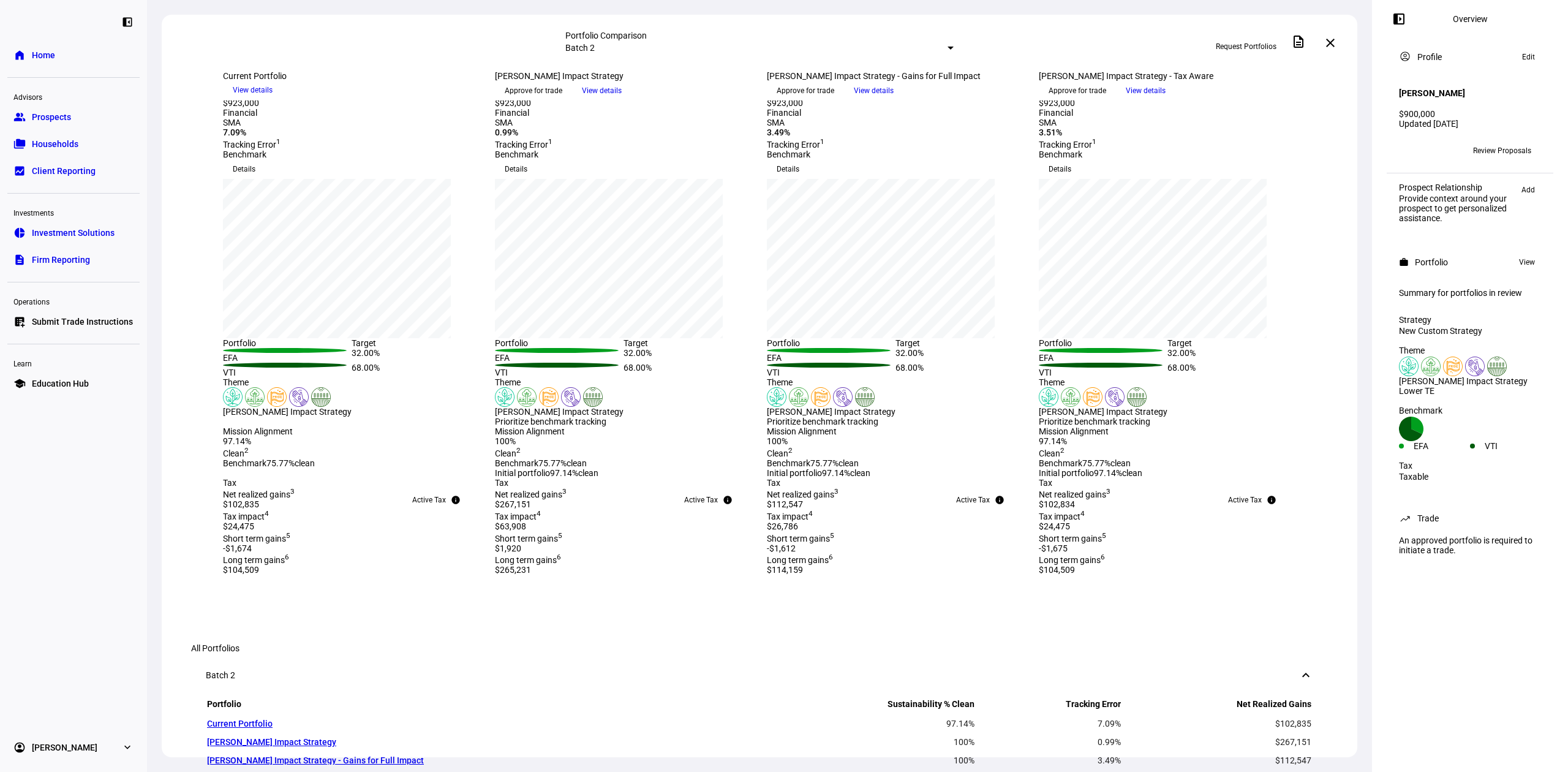
scroll to position [82, 0]
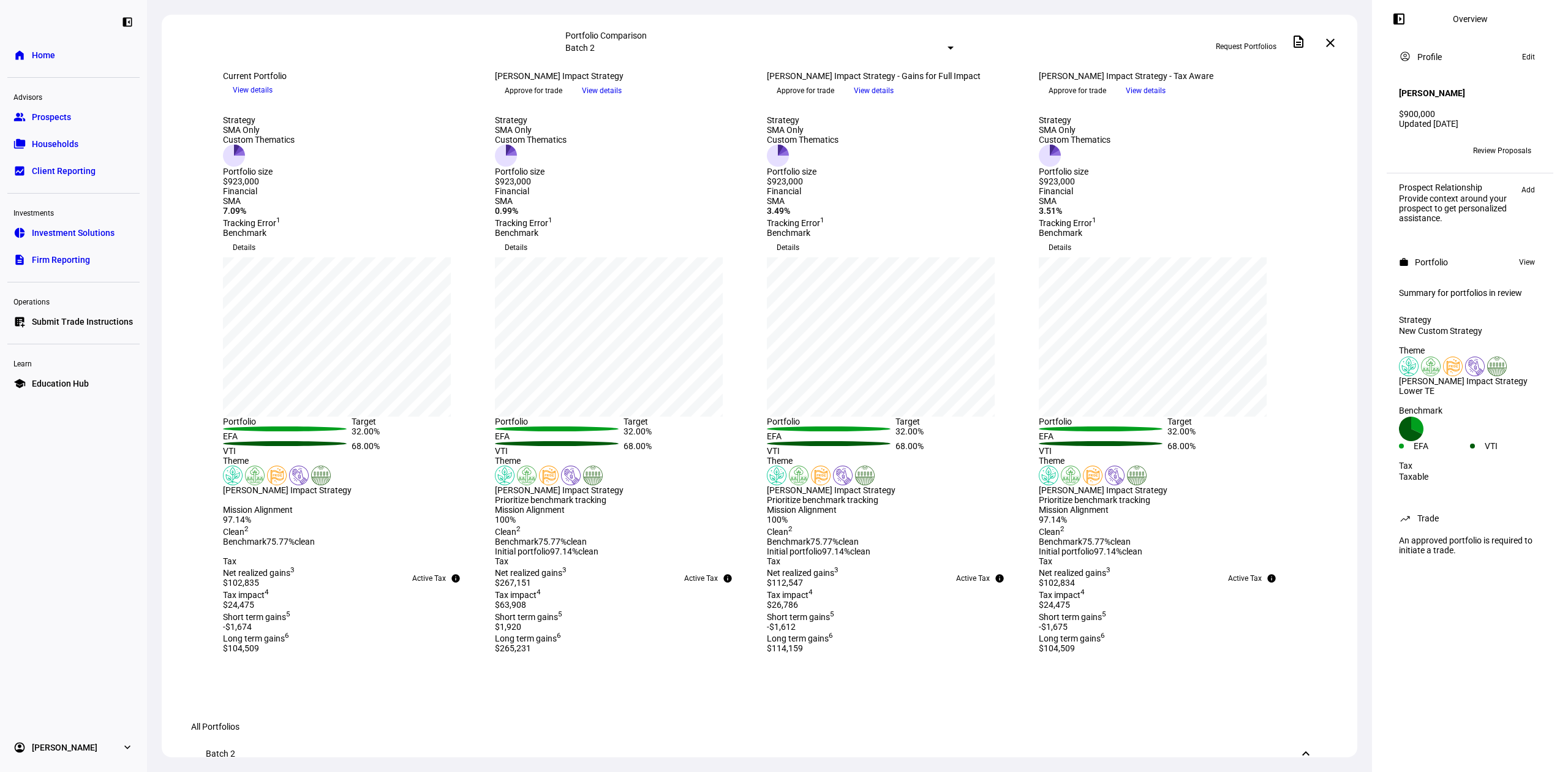
click at [1344, 45] on span at bounding box center [1330, 43] width 29 height 29
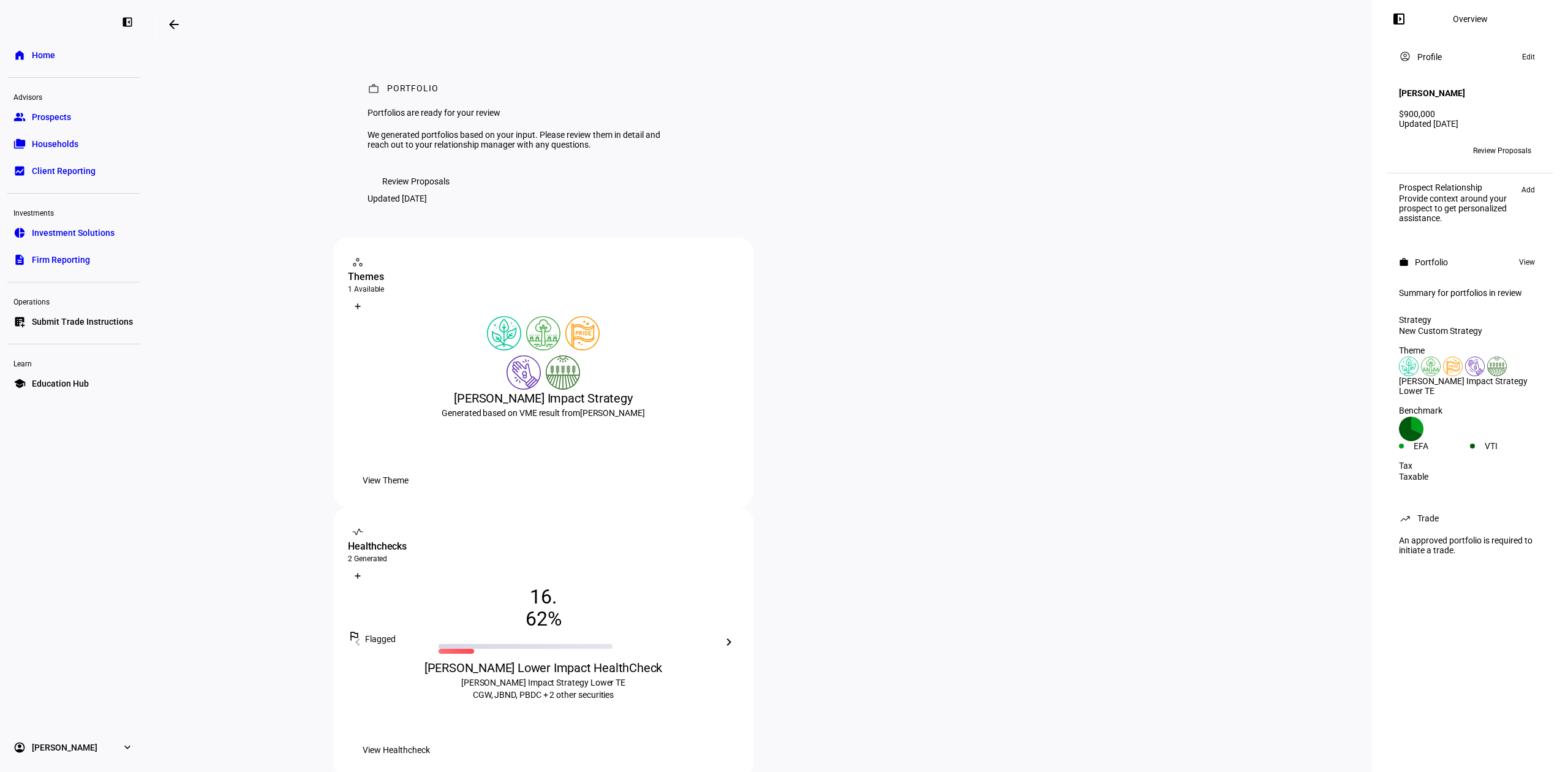
click at [445, 738] on span at bounding box center [396, 749] width 97 height 24
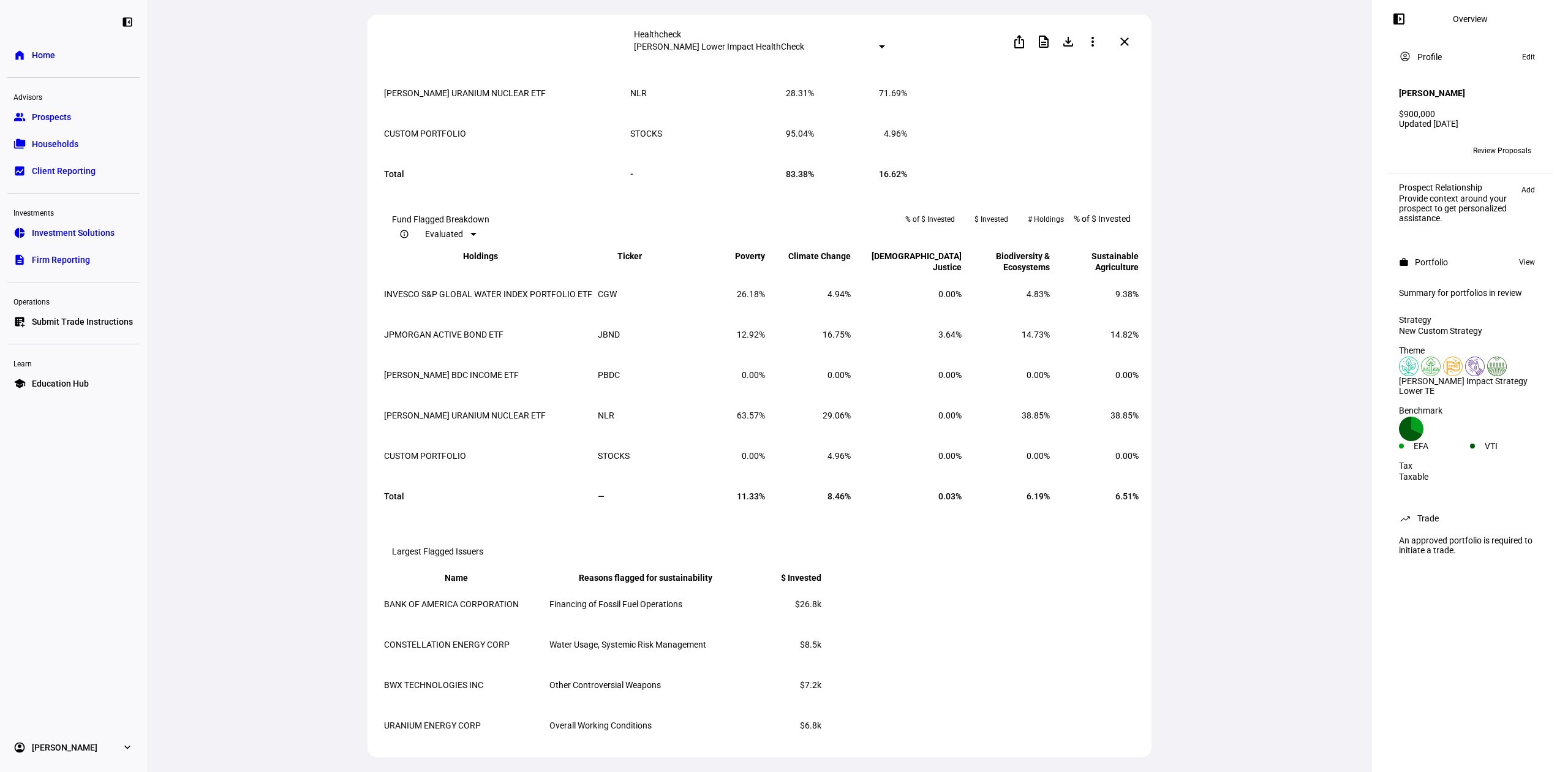
scroll to position [1508, 0]
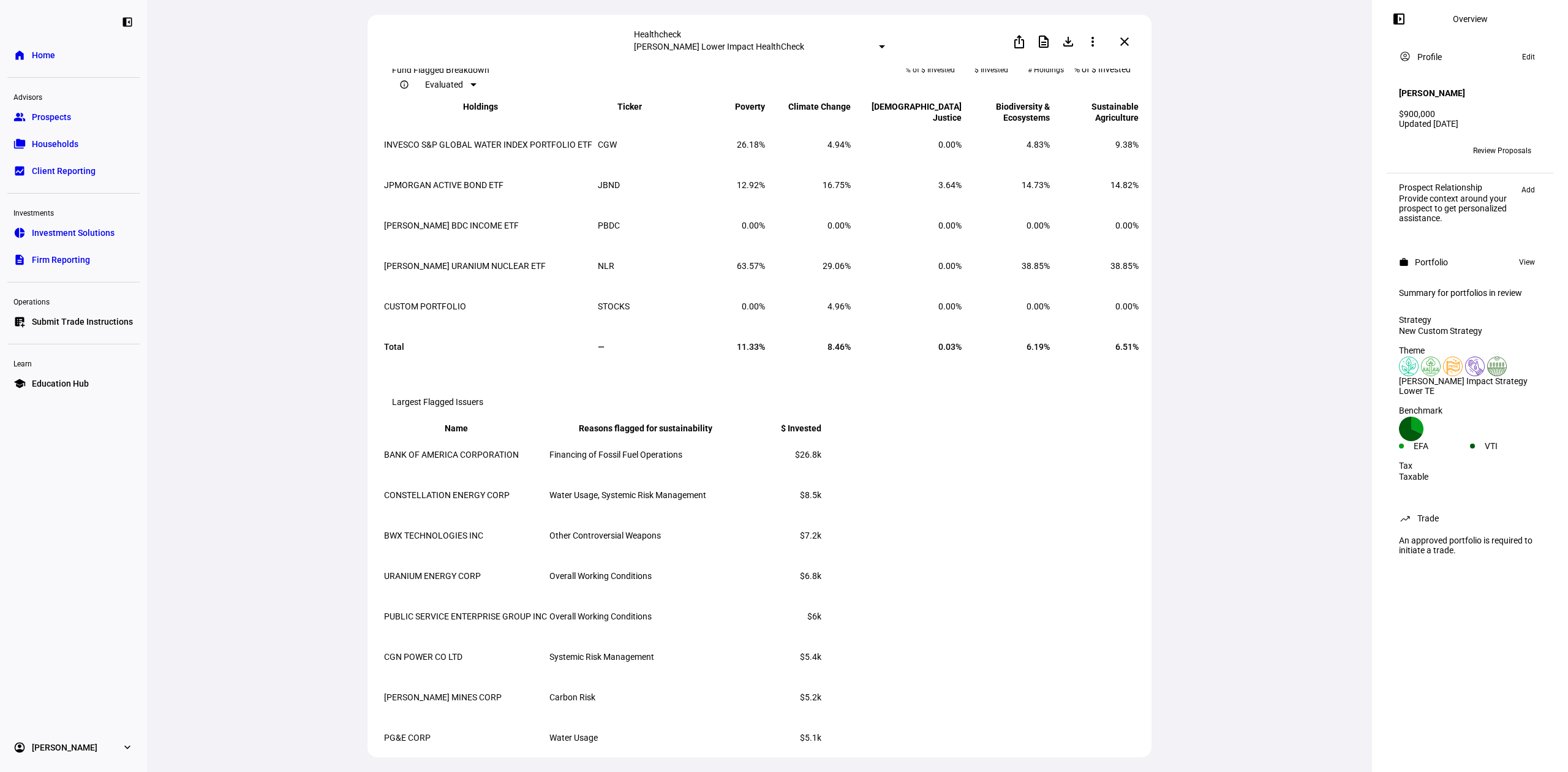
click at [614, 230] on span "PBDC" at bounding box center [609, 226] width 22 height 10
